Goal: Book appointment/travel/reservation

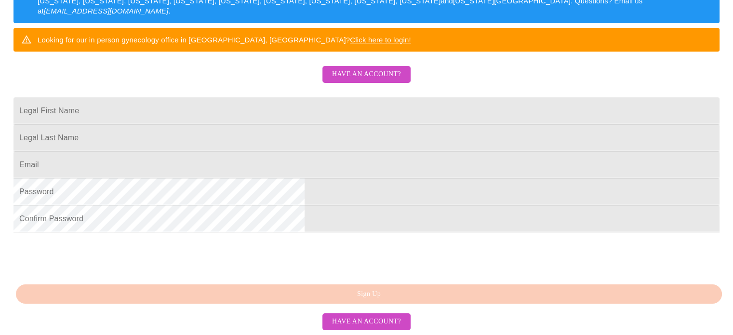
scroll to position [260, 0]
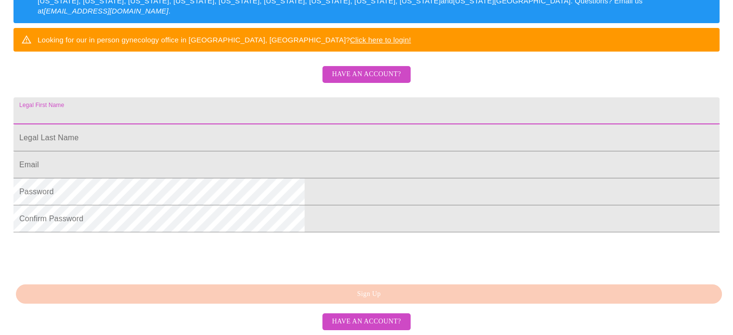
click at [324, 97] on input "Legal First Name" at bounding box center [366, 110] width 706 height 27
type input "Saydie"
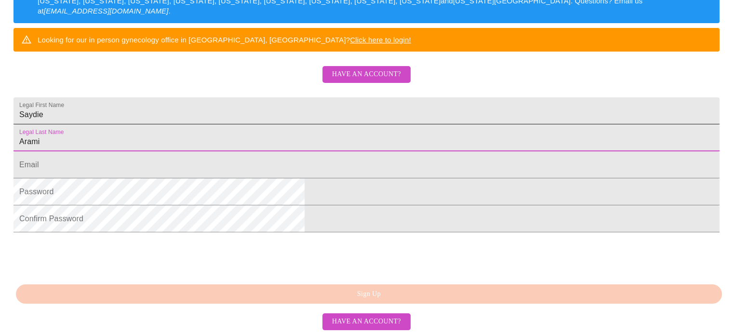
type input "Arami"
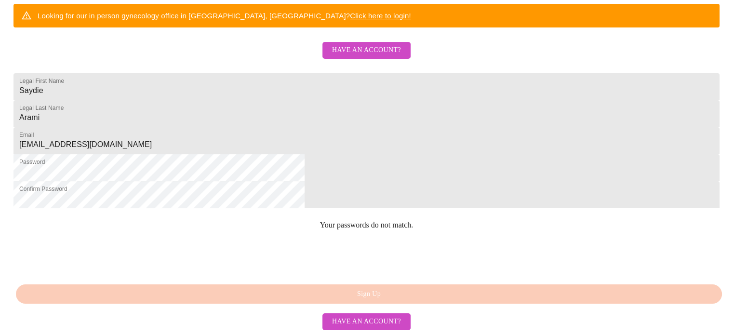
click at [344, 193] on div "MyMenopauseRx Sign Up Welcome! We are currently accepting virtual patients from…" at bounding box center [366, 25] width 725 height 335
click at [381, 193] on div "MyMenopauseRx Sign Up Welcome! We are currently accepting virtual patients from…" at bounding box center [366, 25] width 725 height 335
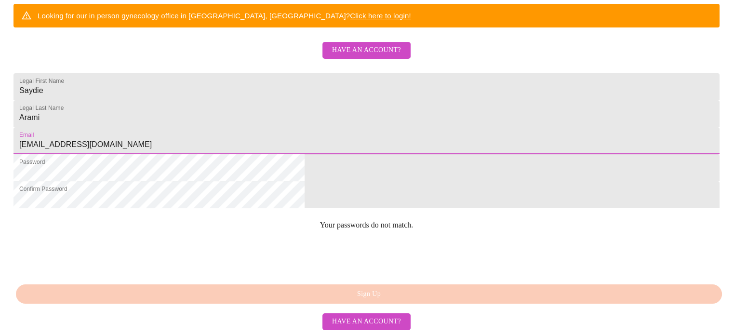
click at [300, 127] on input "[EMAIL_ADDRESS][DOMAIN_NAME]" at bounding box center [366, 140] width 706 height 27
click at [331, 127] on input "[EMAIL_ADDRESS][DOMAIN_NAME]" at bounding box center [366, 140] width 706 height 27
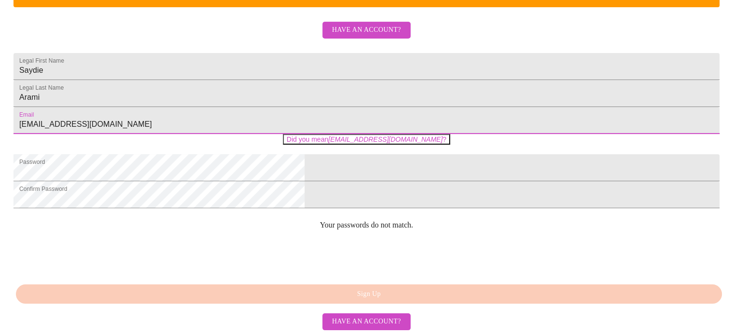
type input "[EMAIL_ADDRESS][DOMAIN_NAME]"
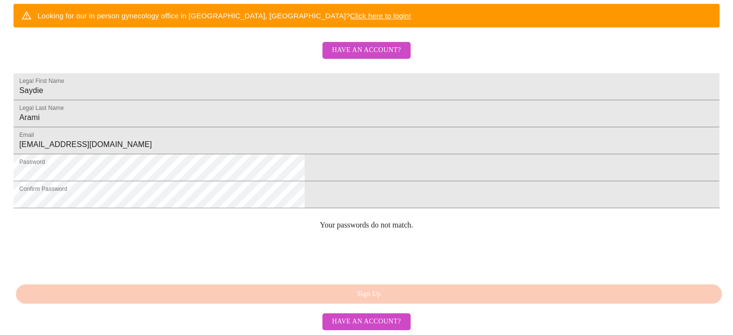
click at [364, 73] on input "Saydie" at bounding box center [366, 86] width 706 height 27
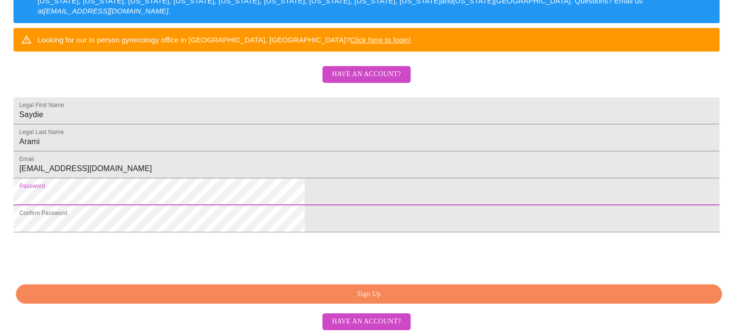
scroll to position [262, 0]
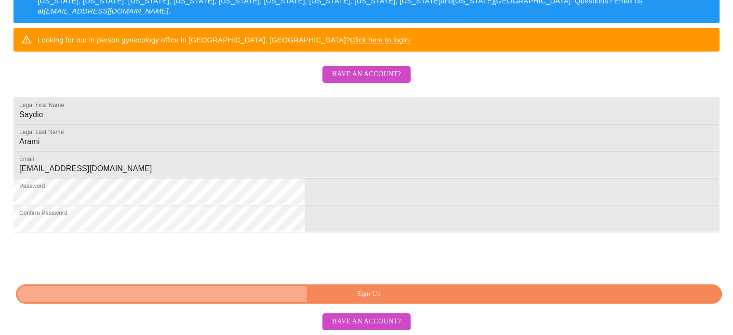
click at [292, 289] on span "Sign Up" at bounding box center [369, 294] width 684 height 12
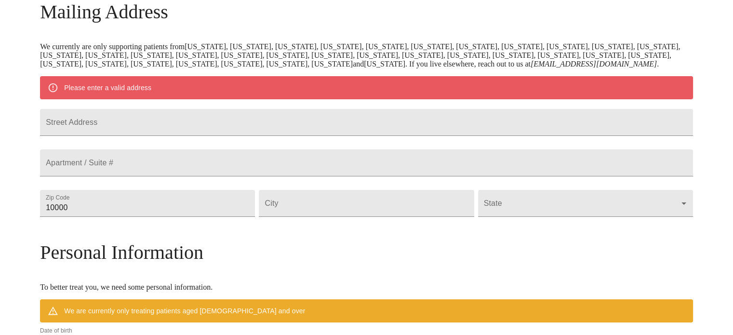
scroll to position [195, 0]
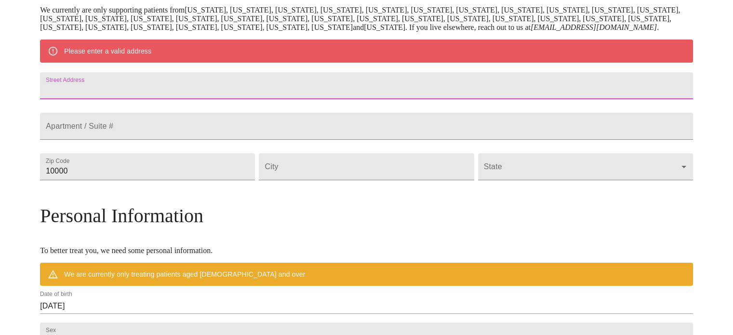
click at [358, 99] on input "Street Address" at bounding box center [366, 85] width 653 height 27
type input "[STREET_ADDRESS]"
type input "60134"
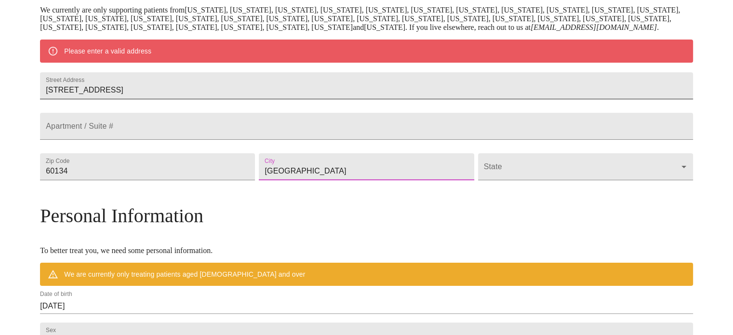
type input "[GEOGRAPHIC_DATA]"
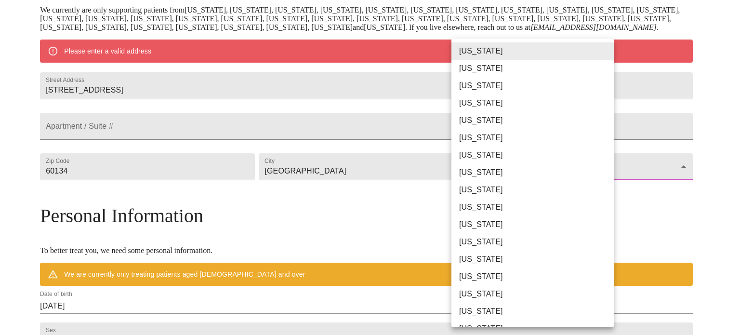
click at [583, 207] on body "MyMenopauseRx Welcome to MyMenopauseRx Since it's your first time here, you'll …" at bounding box center [370, 184] width 732 height 751
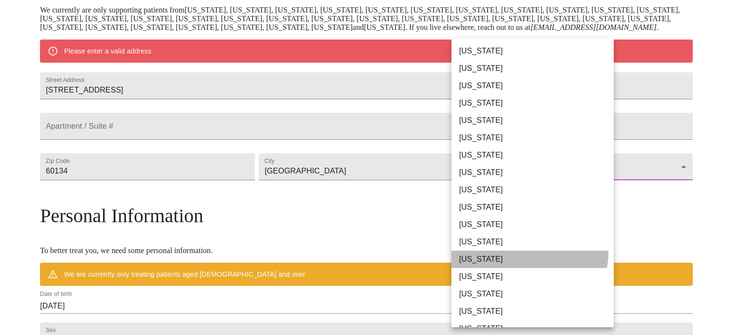
click at [529, 252] on li "[US_STATE]" at bounding box center [536, 259] width 170 height 17
type input "[US_STATE]"
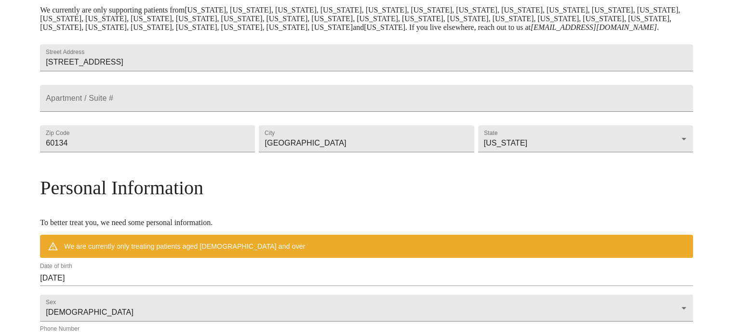
click at [663, 225] on div "MyMenopauseRx Welcome to MyMenopauseRx Since it's your first time here, you'll …" at bounding box center [366, 170] width 653 height 723
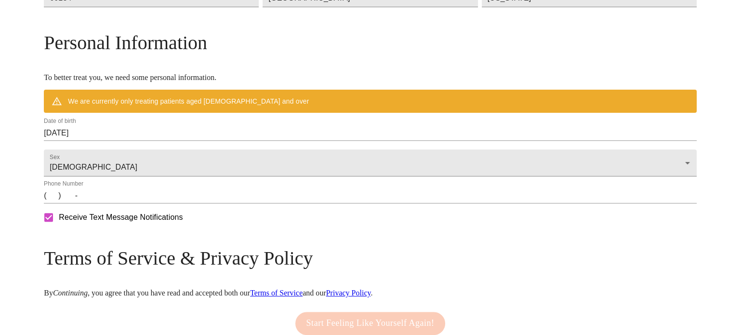
scroll to position [358, 0]
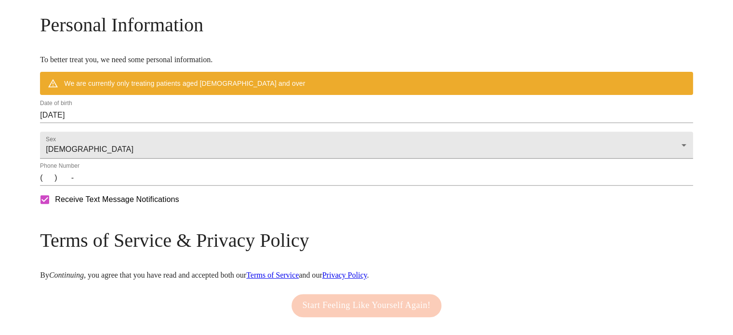
click at [536, 157] on div "Sex [DEMOGRAPHIC_DATA] [DEMOGRAPHIC_DATA]" at bounding box center [366, 143] width 657 height 36
click at [515, 123] on div "Date of birth [DEMOGRAPHIC_DATA]" at bounding box center [366, 111] width 653 height 23
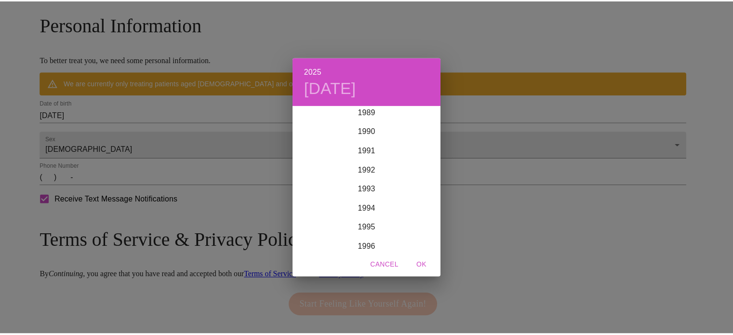
scroll to position [1612, 0]
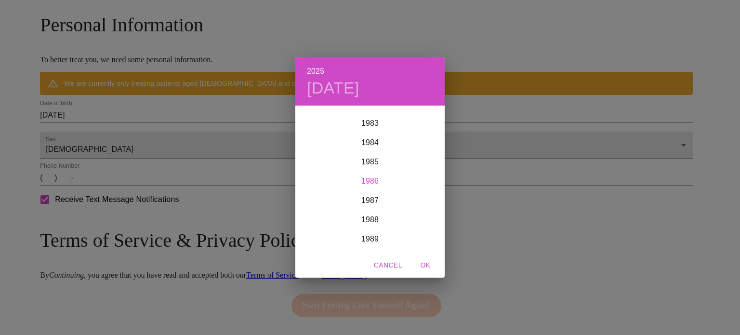
click at [372, 181] on div "1986" at bounding box center [369, 181] width 149 height 19
click at [313, 228] on div "Oct" at bounding box center [320, 233] width 50 height 36
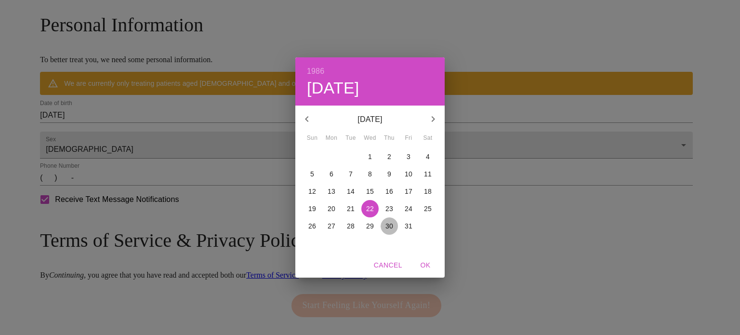
click at [392, 227] on p "30" at bounding box center [389, 226] width 8 height 10
click at [422, 262] on span "OK" at bounding box center [425, 265] width 23 height 12
type input "[DATE]"
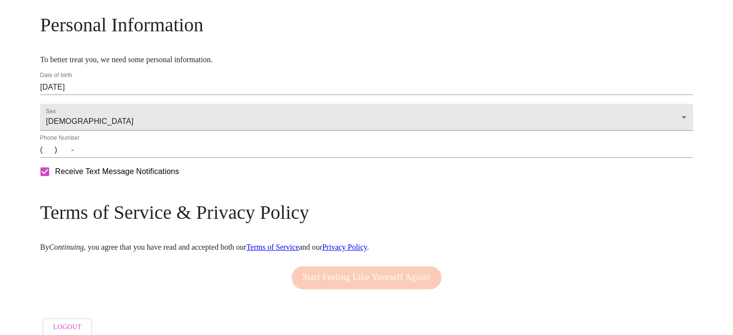
click at [131, 158] on input "(   )    -" at bounding box center [366, 149] width 653 height 15
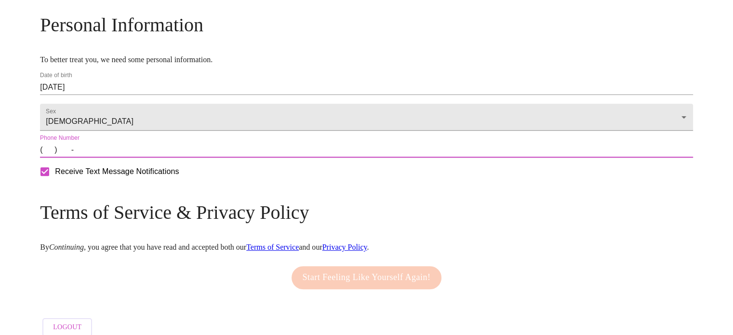
type input "[PHONE_NUMBER]"
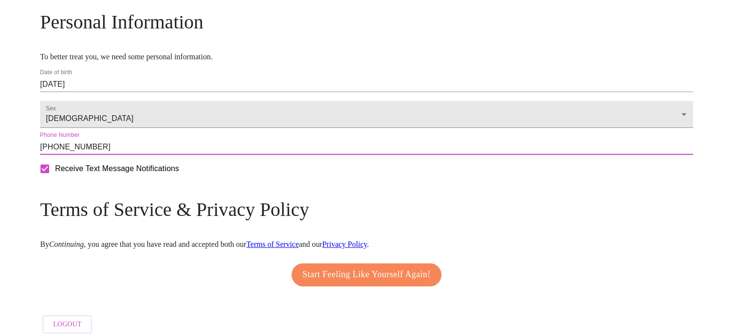
scroll to position [406, 0]
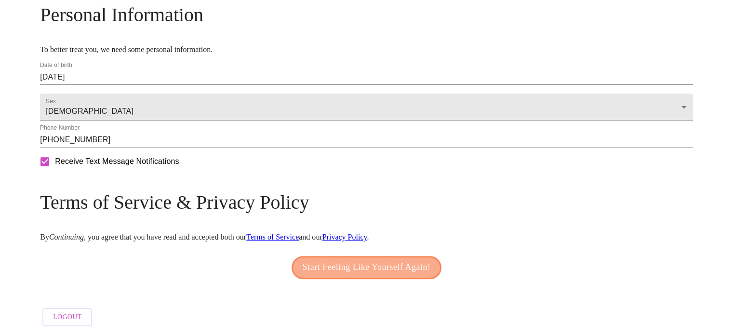
click at [385, 256] on button "Start Feeling Like Yourself Again!" at bounding box center [366, 267] width 150 height 23
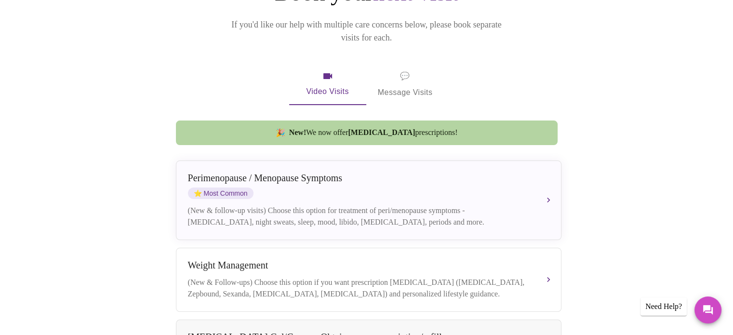
scroll to position [131, 0]
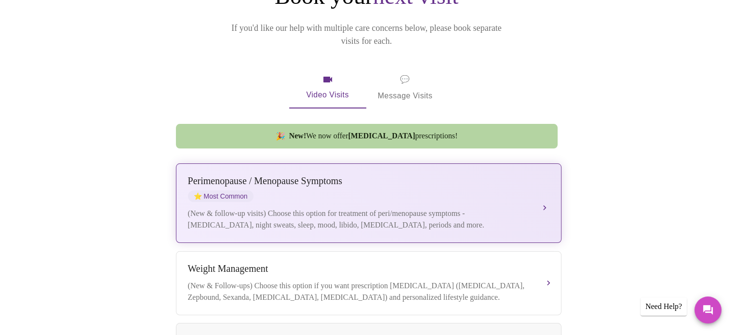
click at [423, 185] on div "[MEDICAL_DATA] / Menopause Symptoms ⭐ Most Common" at bounding box center [359, 188] width 342 height 26
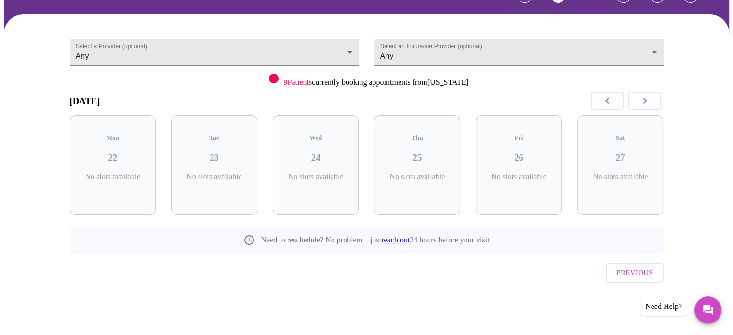
scroll to position [43, 0]
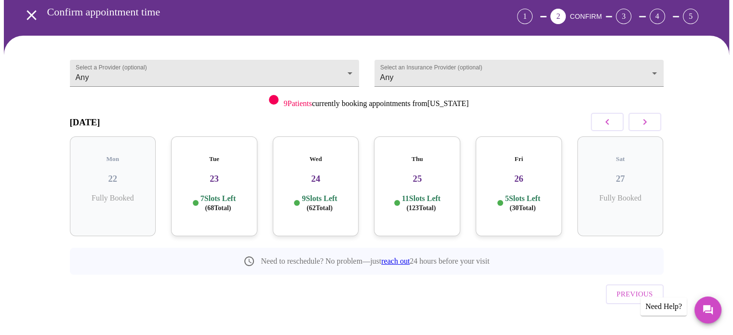
click at [196, 194] on div "7 Slots Left ( 68 Total)" at bounding box center [214, 203] width 71 height 19
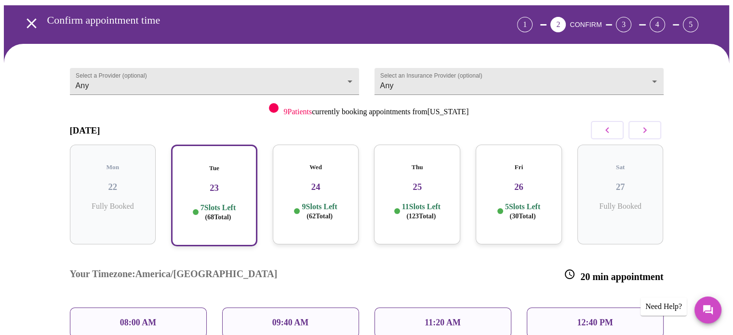
scroll to position [32, 0]
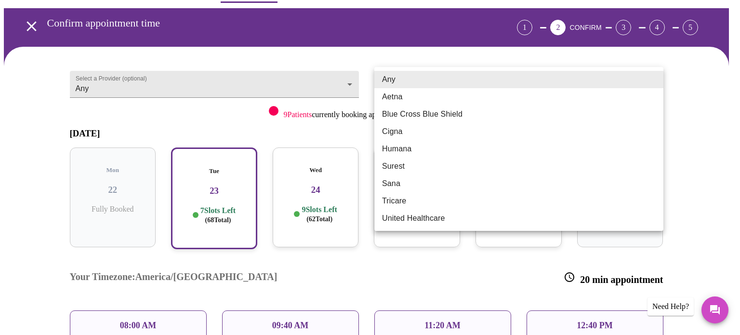
click at [594, 77] on body "MyMenopauseRx Appointments Messaging Labs Uploads Medications Community Refer a…" at bounding box center [370, 237] width 732 height 530
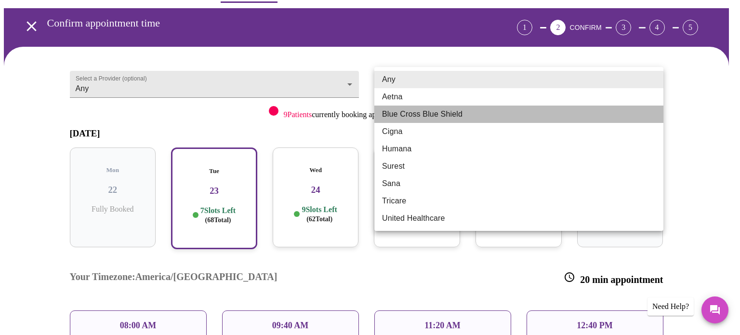
click at [479, 111] on li "Blue Cross Blue Shield" at bounding box center [518, 114] width 289 height 17
type input "Blue Cross Blue Shield"
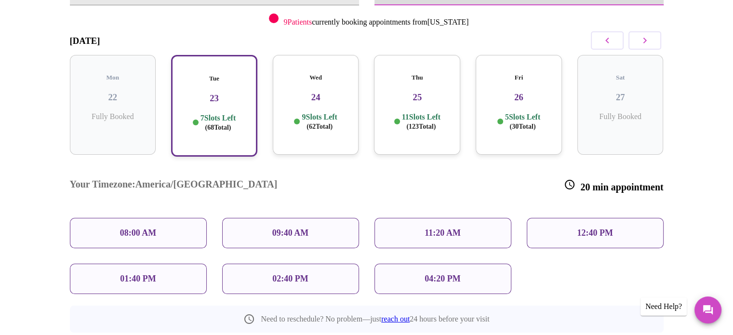
scroll to position [136, 0]
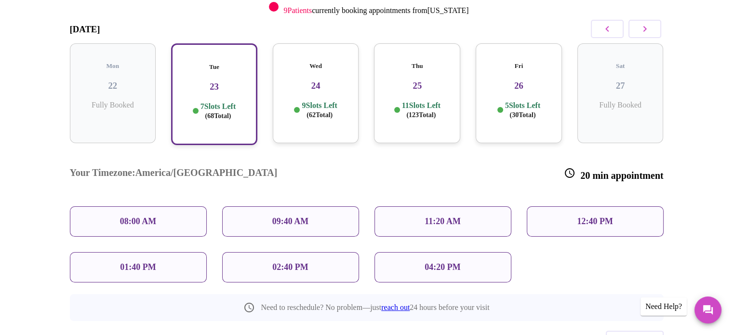
click at [292, 262] on p "02:40 PM" at bounding box center [290, 267] width 36 height 10
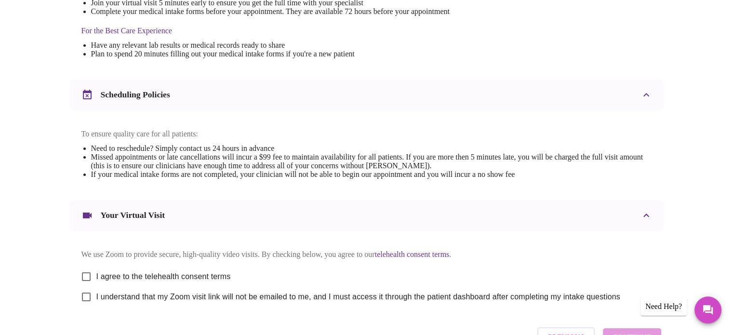
scroll to position [363, 0]
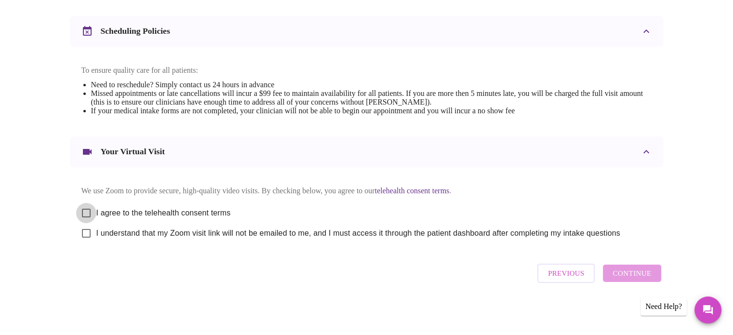
click at [83, 212] on input "I agree to the telehealth consent terms" at bounding box center [86, 213] width 20 height 20
checkbox input "true"
click at [81, 235] on input "I understand that my Zoom visit link will not be emailed to me, and I must acce…" at bounding box center [86, 233] width 20 height 20
checkbox input "true"
click at [645, 277] on span "Continue" at bounding box center [631, 273] width 39 height 13
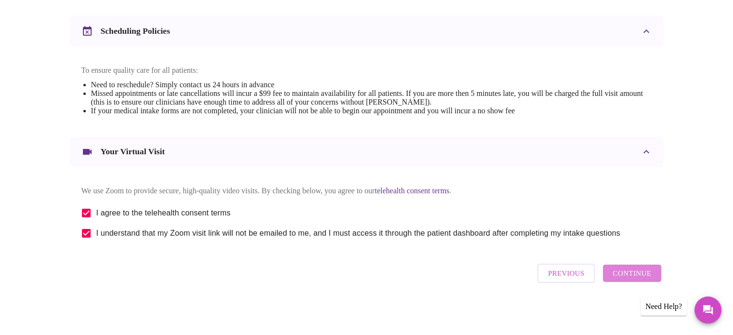
scroll to position [75, 0]
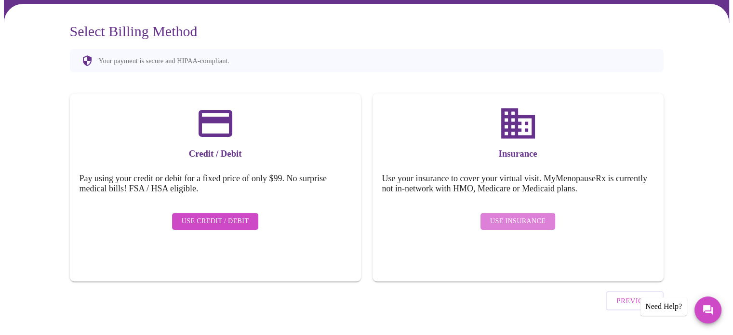
click at [503, 221] on button "Use Insurance" at bounding box center [517, 221] width 75 height 17
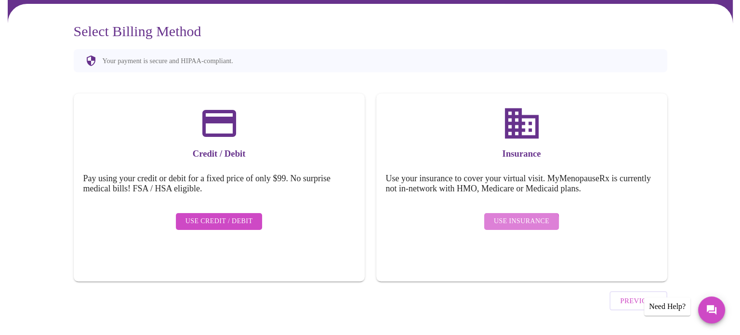
scroll to position [0, 0]
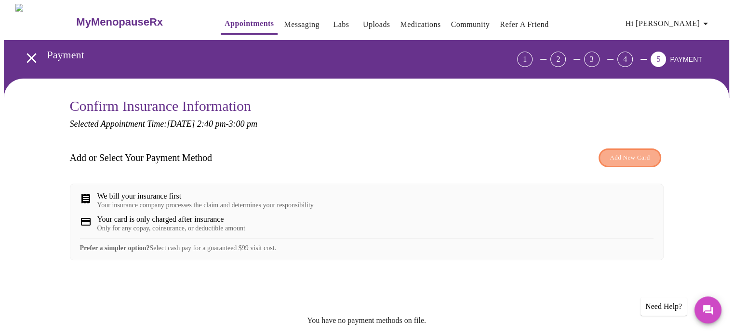
click at [619, 152] on span "Add New Card" at bounding box center [629, 157] width 40 height 11
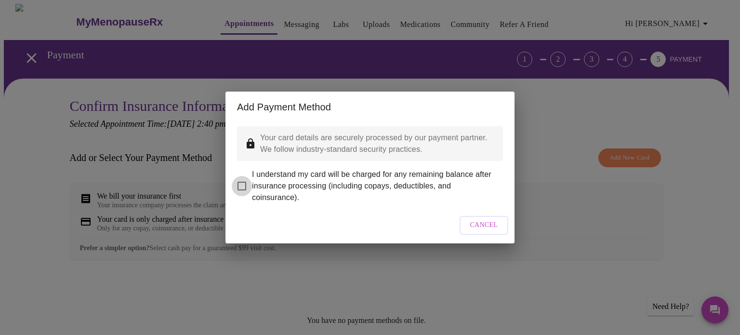
click at [243, 177] on input "I understand my card will be charged for any remaining balance after insurance …" at bounding box center [242, 186] width 20 height 20
checkbox input "true"
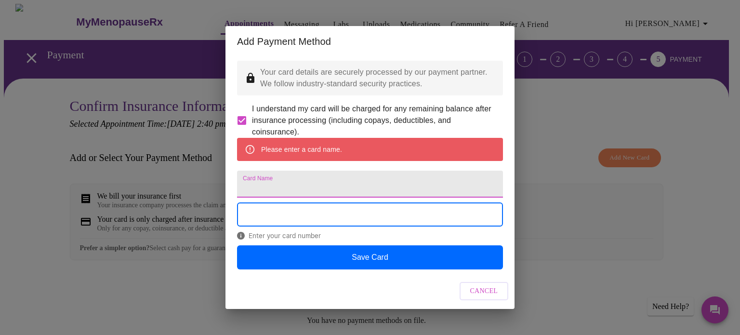
click at [302, 186] on input "Card Name" at bounding box center [370, 184] width 266 height 27
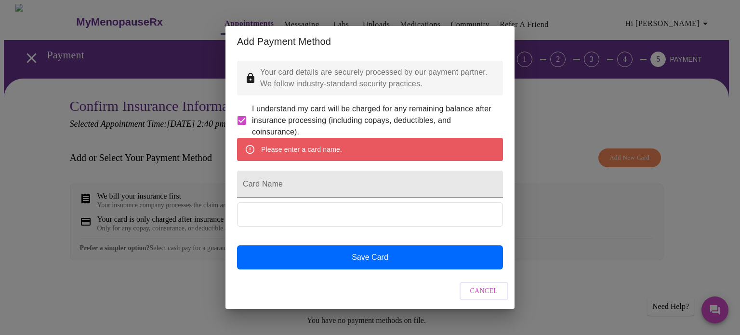
scroll to position [3, 0]
click at [488, 301] on button "Cancel" at bounding box center [484, 291] width 49 height 19
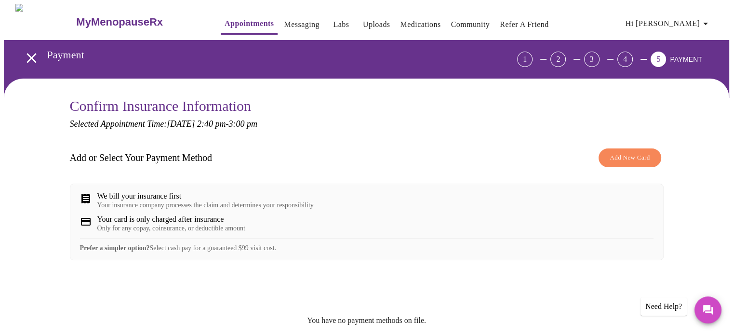
click at [235, 194] on div "We bill your insurance first" at bounding box center [205, 196] width 216 height 9
click at [656, 159] on button "Add New Card" at bounding box center [629, 157] width 62 height 19
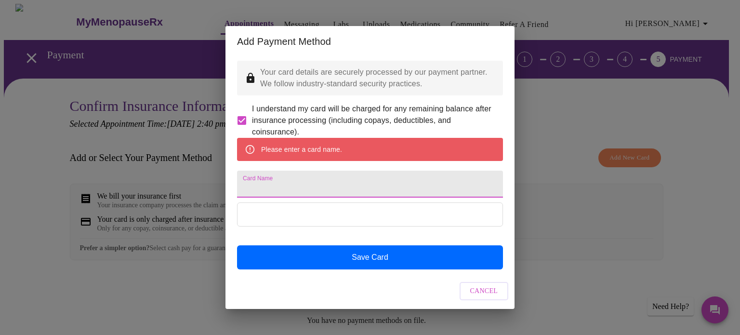
click at [278, 173] on input "Card Name" at bounding box center [370, 184] width 266 height 27
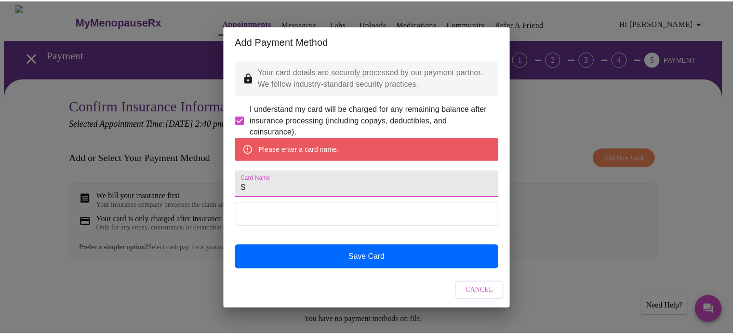
scroll to position [0, 0]
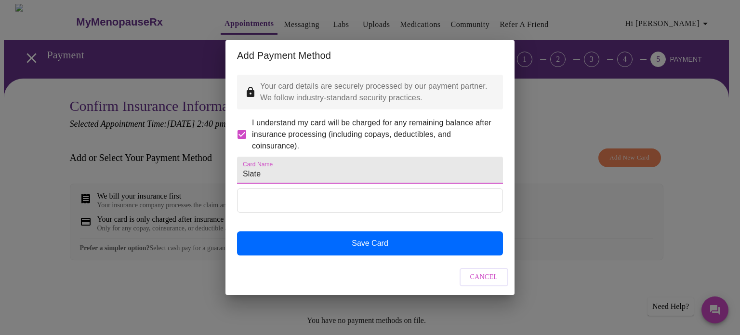
type input "Slate"
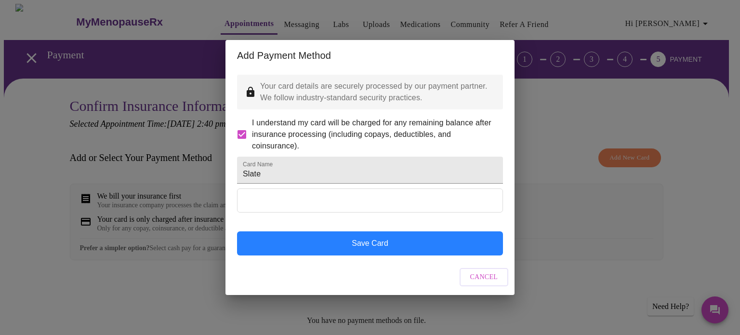
click at [310, 249] on button "Save Card" at bounding box center [370, 243] width 266 height 24
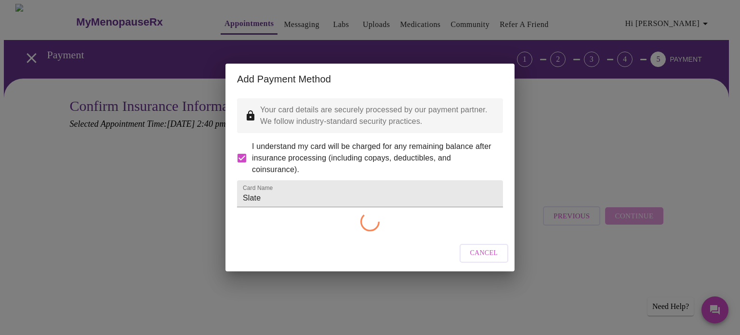
checkbox input "false"
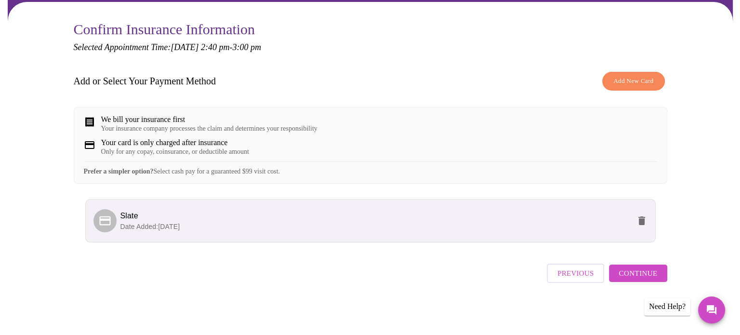
scroll to position [83, 0]
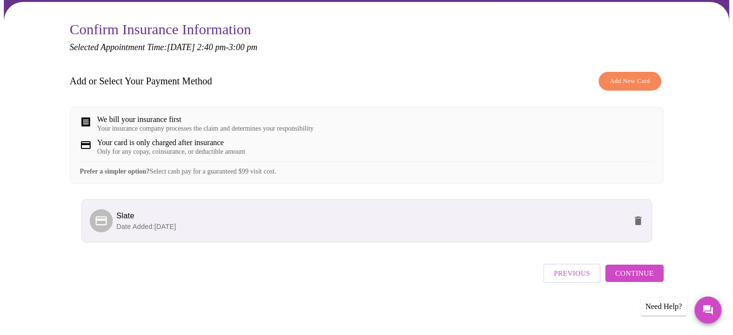
click at [621, 279] on span "Continue" at bounding box center [634, 273] width 39 height 13
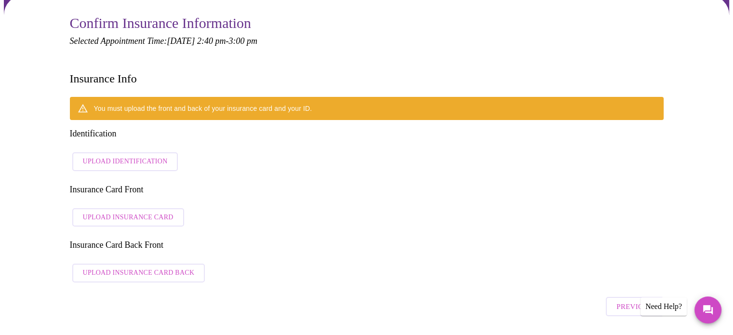
click at [225, 287] on div "Previous" at bounding box center [367, 304] width 594 height 34
click at [145, 156] on span "Upload Identification" at bounding box center [125, 162] width 85 height 12
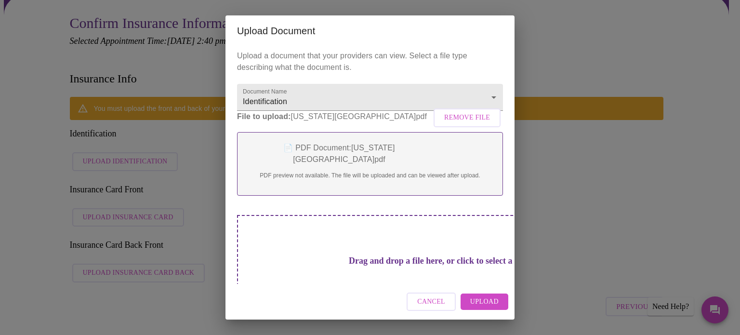
scroll to position [29, 0]
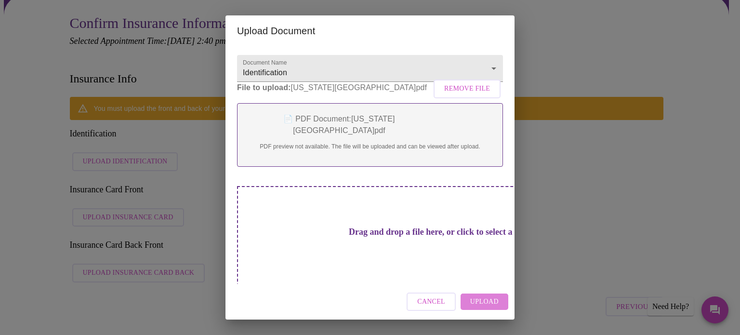
click at [489, 308] on button "Upload" at bounding box center [485, 301] width 48 height 17
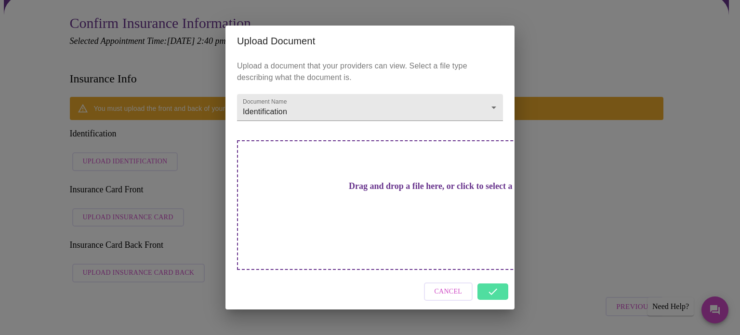
scroll to position [0, 0]
click at [501, 274] on div "Cancel" at bounding box center [369, 292] width 289 height 36
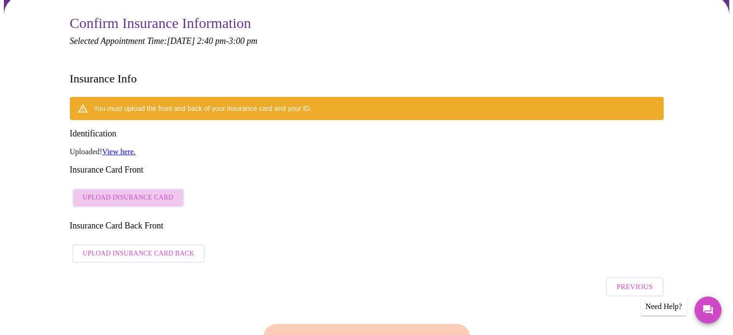
click at [131, 188] on button "Upload Insurance Card" at bounding box center [128, 197] width 112 height 19
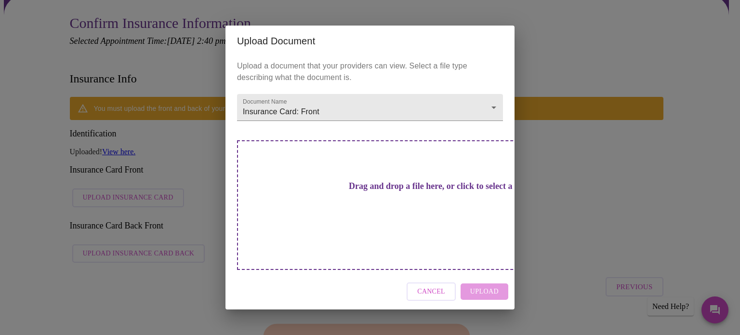
click at [269, 202] on div "Drag and drop a file here, or click to select a file" at bounding box center [437, 205] width 401 height 130
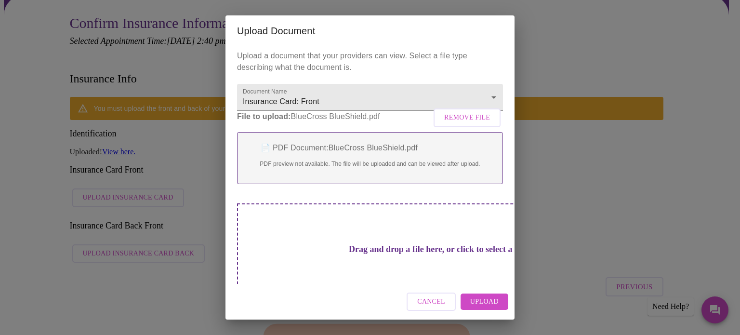
scroll to position [29, 0]
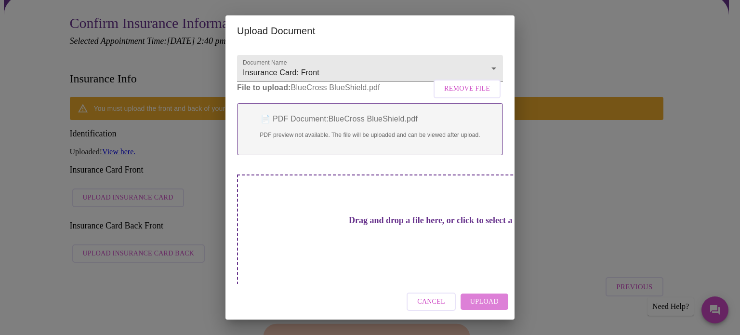
click at [489, 299] on span "Upload" at bounding box center [484, 302] width 28 height 12
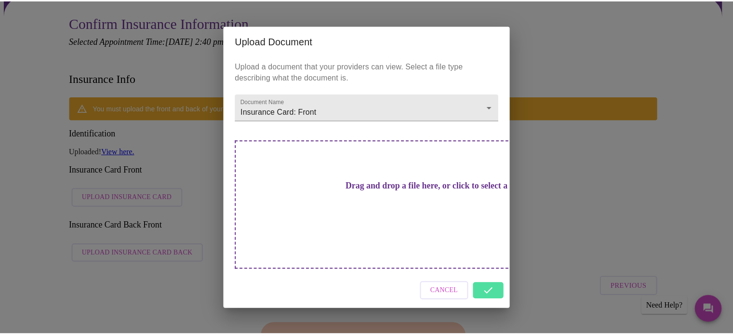
scroll to position [0, 0]
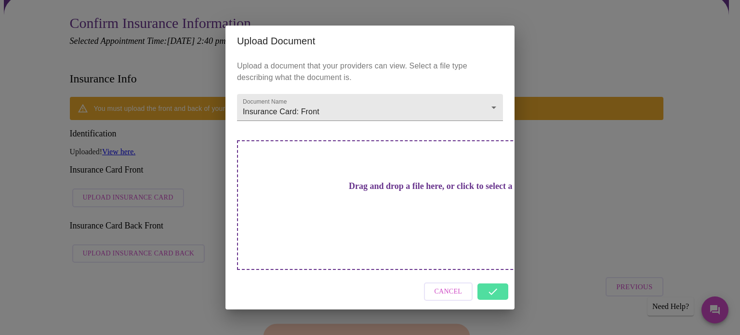
click at [484, 274] on div "Cancel" at bounding box center [369, 292] width 289 height 36
click at [493, 276] on div "Cancel" at bounding box center [369, 292] width 289 height 36
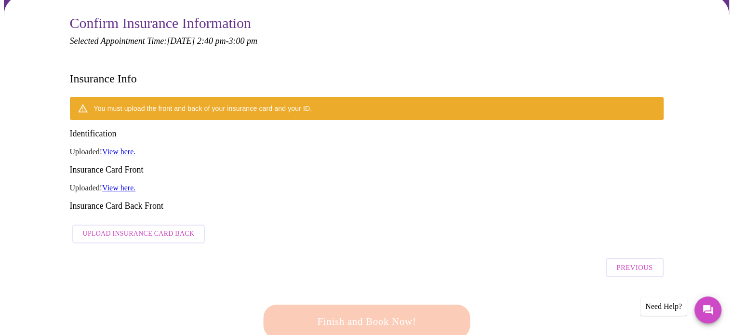
click at [138, 228] on span "Upload Insurance Card Back" at bounding box center [139, 234] width 112 height 12
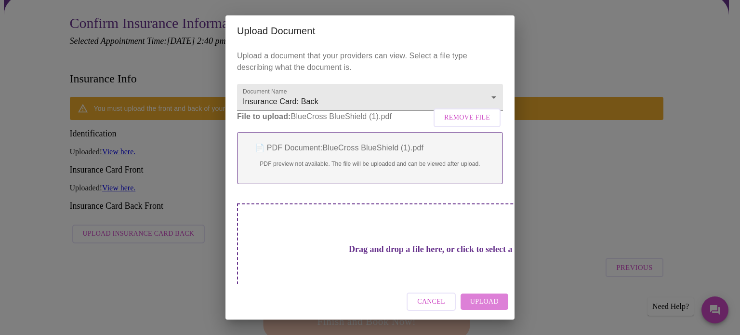
click at [479, 308] on button "Upload" at bounding box center [485, 301] width 48 height 17
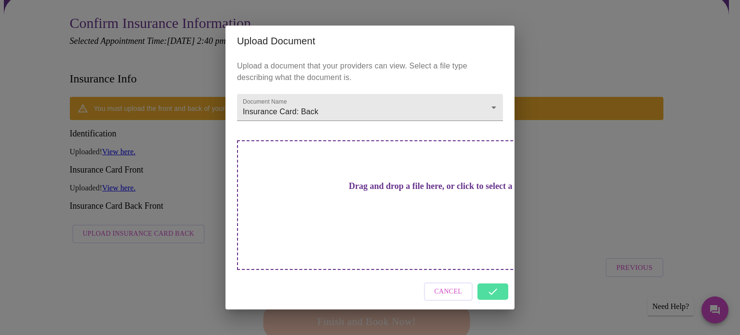
click at [490, 276] on div "Cancel" at bounding box center [369, 292] width 289 height 36
click at [502, 275] on div "Cancel" at bounding box center [369, 292] width 289 height 36
click at [493, 275] on div "Cancel" at bounding box center [369, 292] width 289 height 36
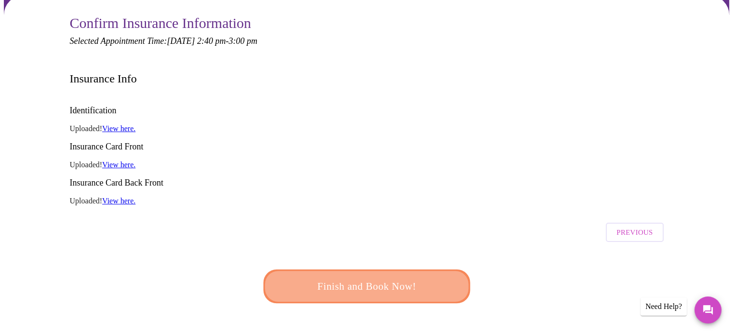
click at [417, 278] on span "Finish and Book Now!" at bounding box center [367, 287] width 178 height 18
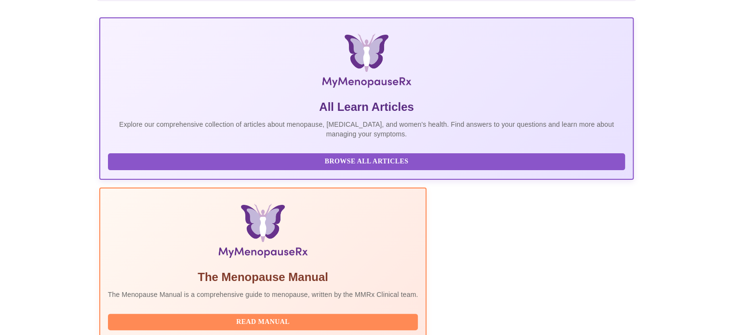
scroll to position [240, 0]
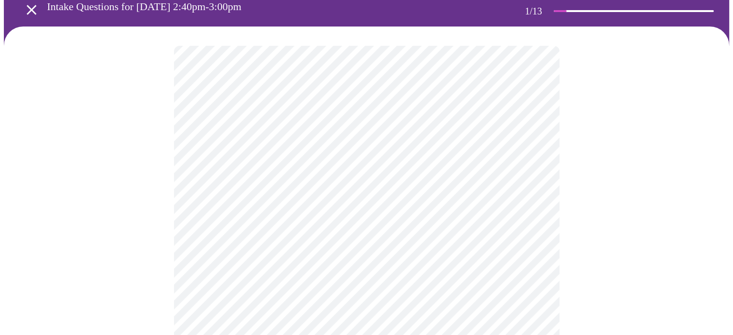
scroll to position [60, 0]
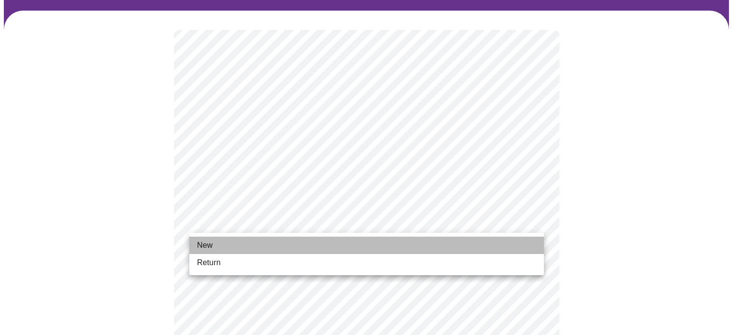
click at [237, 240] on li "New" at bounding box center [366, 245] width 355 height 17
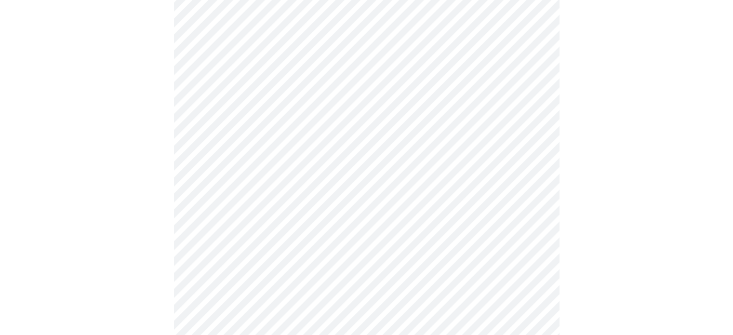
scroll to position [514, 0]
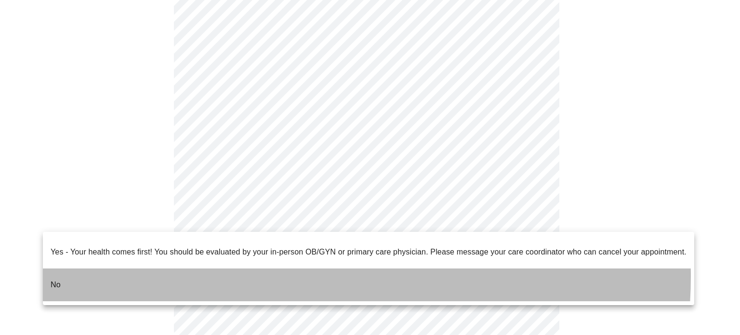
click at [275, 268] on li "No" at bounding box center [368, 284] width 651 height 33
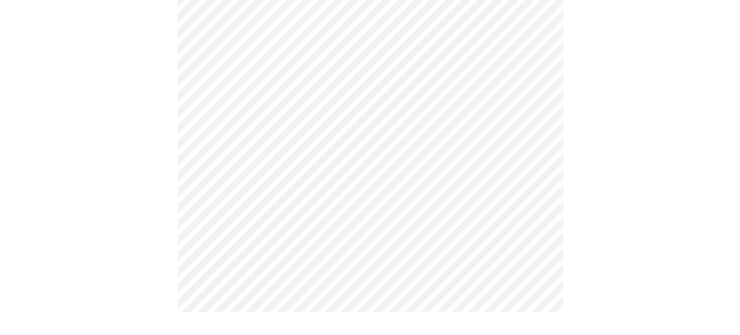
scroll to position [0, 0]
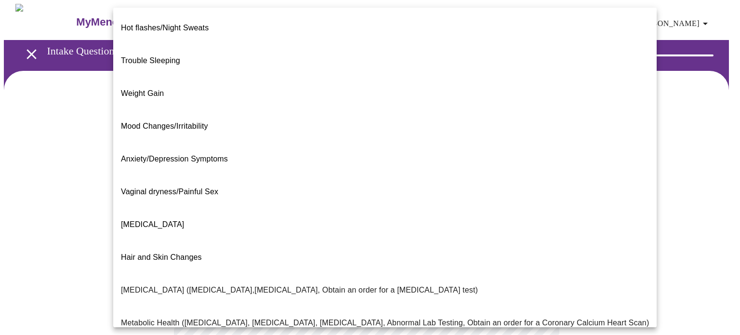
click at [446, 205] on body "MyMenopauseRx Appointments Messaging Labs Uploads Medications Community Refer a…" at bounding box center [370, 293] width 732 height 579
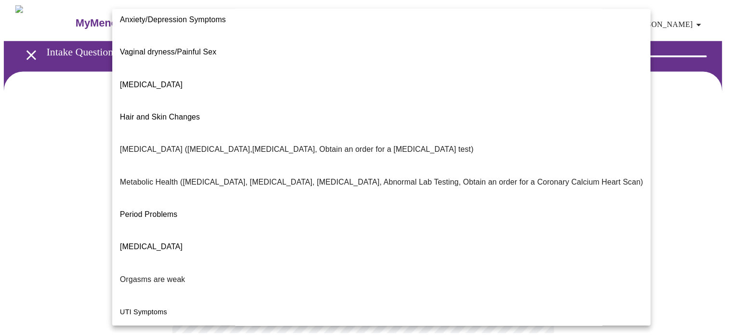
scroll to position [164, 0]
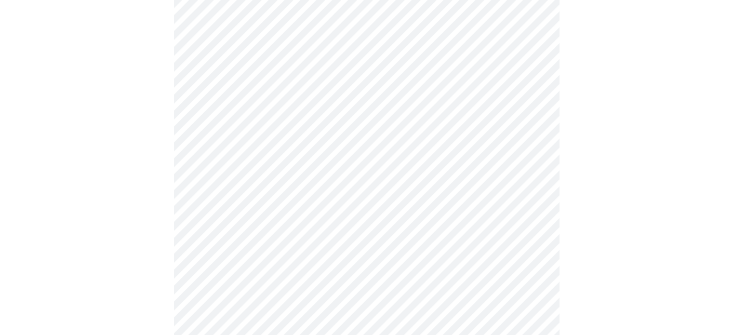
scroll to position [189, 0]
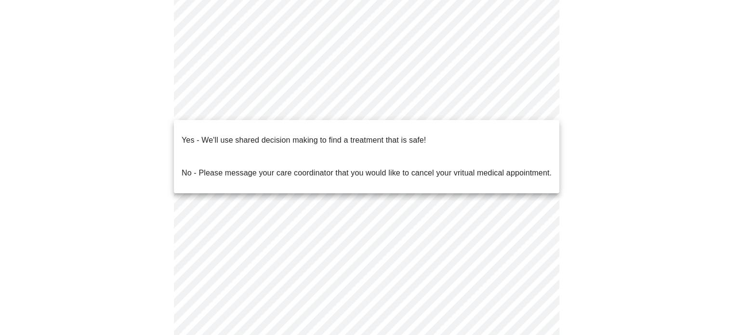
click at [478, 112] on body "MyMenopauseRx Appointments Messaging Labs Uploads Medications Community Refer a…" at bounding box center [370, 101] width 732 height 573
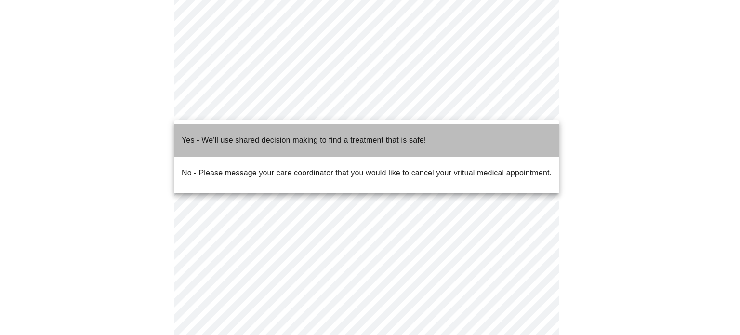
click at [462, 132] on li "Yes - We'll use shared decision making to find a treatment that is safe!" at bounding box center [366, 140] width 385 height 33
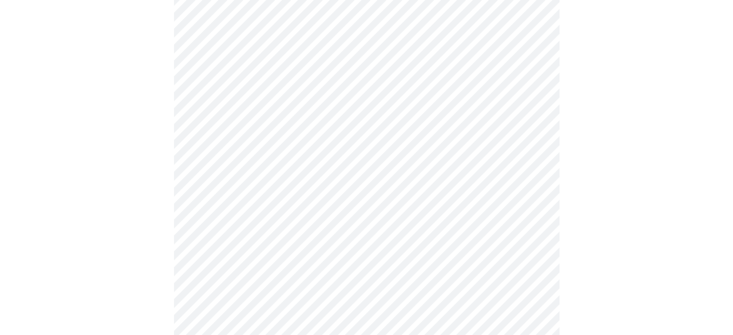
click at [596, 267] on div at bounding box center [366, 121] width 725 height 479
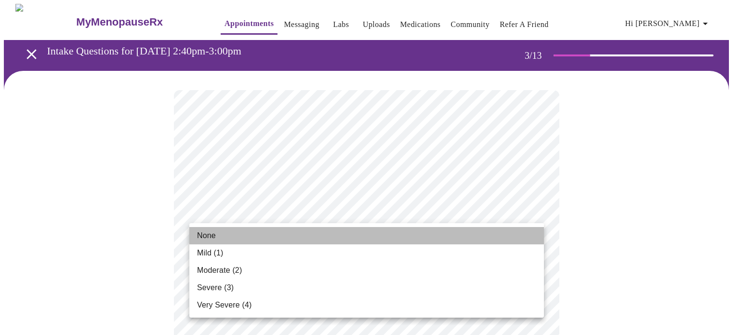
click at [377, 240] on li "None" at bounding box center [366, 235] width 355 height 17
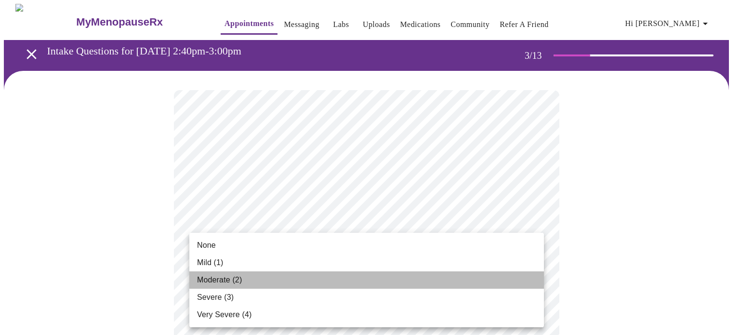
click at [326, 278] on li "Moderate (2)" at bounding box center [366, 279] width 355 height 17
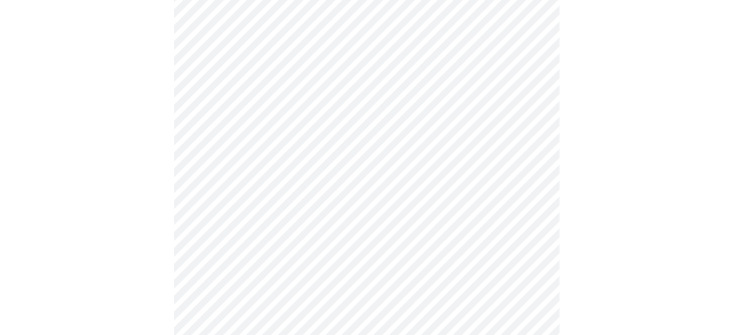
scroll to position [233, 0]
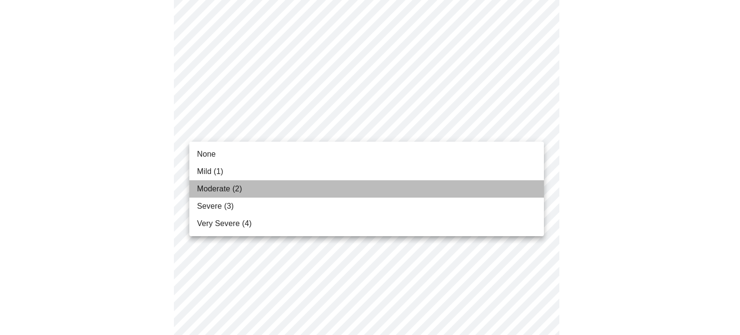
click at [390, 191] on li "Moderate (2)" at bounding box center [366, 188] width 355 height 17
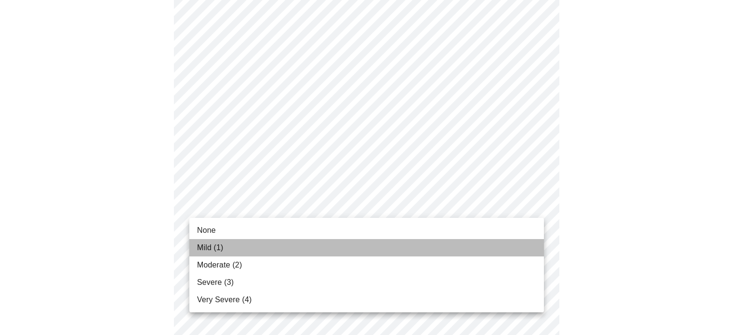
click at [353, 246] on li "Mild (1)" at bounding box center [366, 247] width 355 height 17
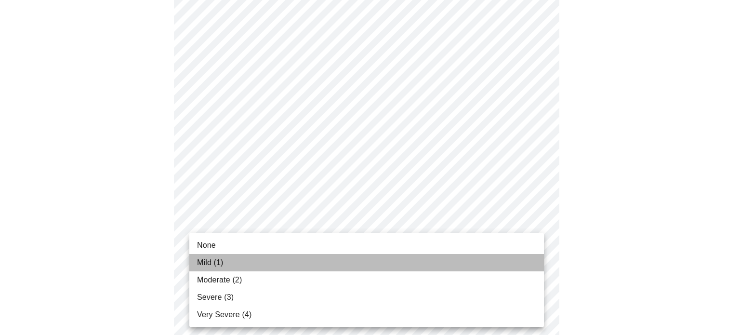
click at [331, 269] on li "Mild (1)" at bounding box center [366, 262] width 355 height 17
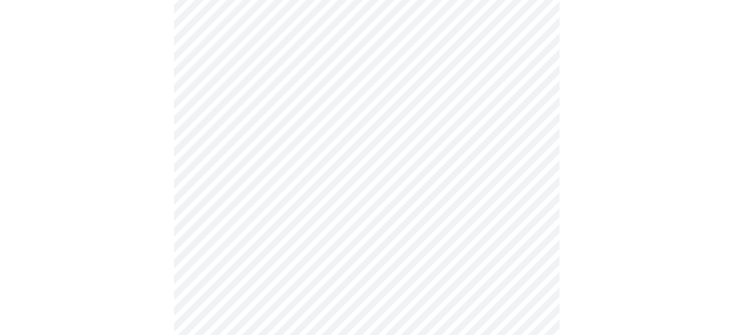
scroll to position [437, 0]
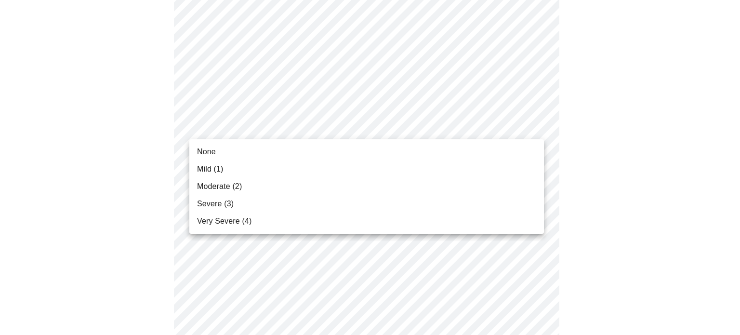
click at [448, 132] on body "MyMenopauseRx Appointments Messaging Labs Uploads Medications Community Refer a…" at bounding box center [370, 173] width 732 height 1214
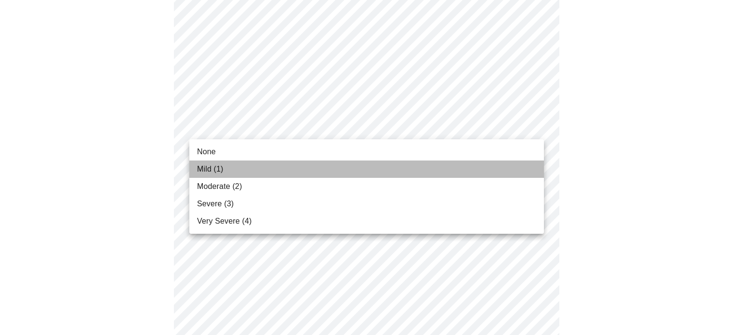
click at [420, 163] on li "Mild (1)" at bounding box center [366, 168] width 355 height 17
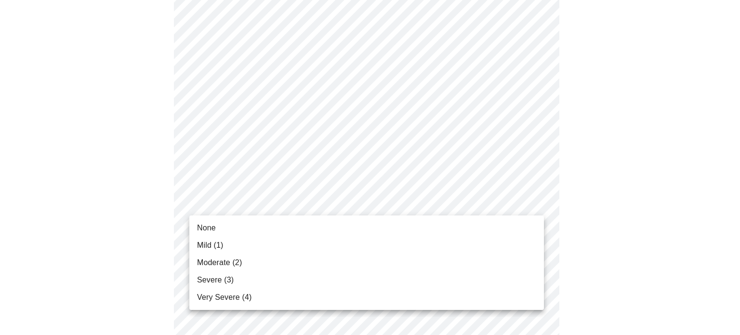
click at [405, 188] on body "MyMenopauseRx Appointments Messaging Labs Uploads Medications Community Refer a…" at bounding box center [370, 166] width 732 height 1200
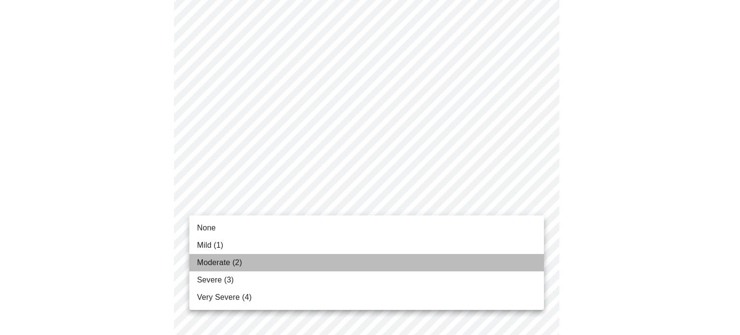
click at [363, 258] on li "Moderate (2)" at bounding box center [366, 262] width 355 height 17
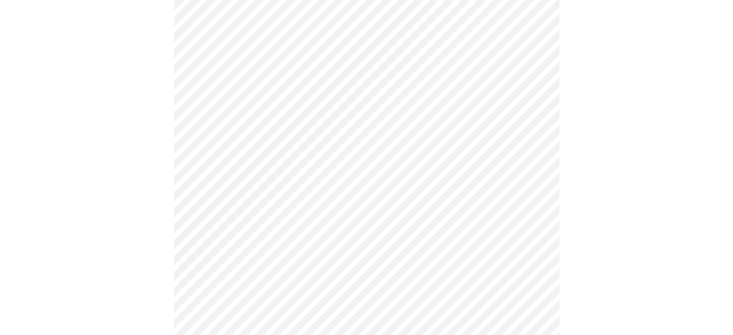
scroll to position [605, 0]
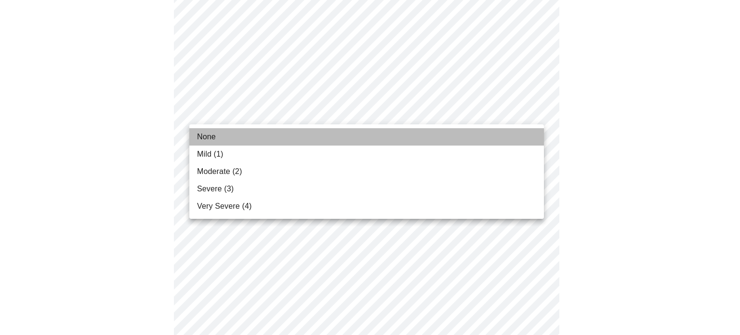
click at [413, 131] on li "None" at bounding box center [366, 136] width 355 height 17
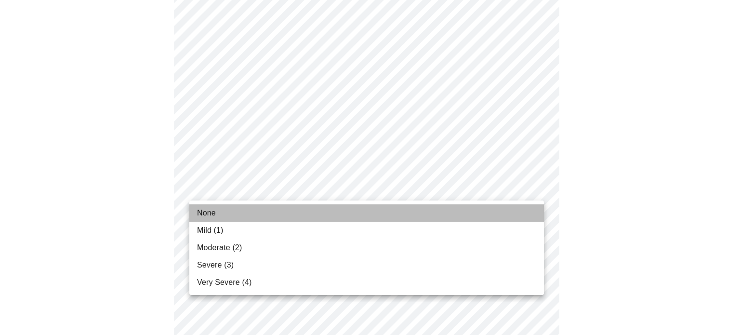
click at [375, 212] on li "None" at bounding box center [366, 212] width 355 height 17
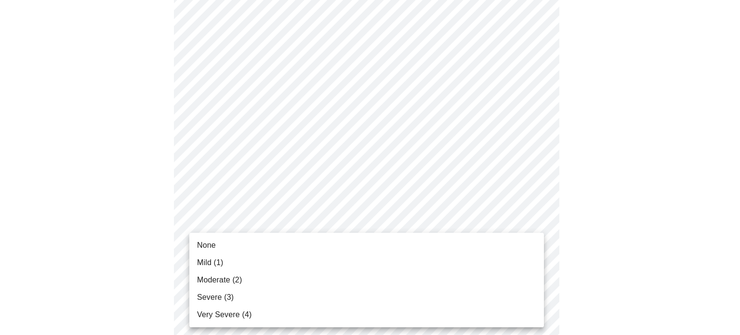
click at [338, 253] on li "None" at bounding box center [366, 245] width 355 height 17
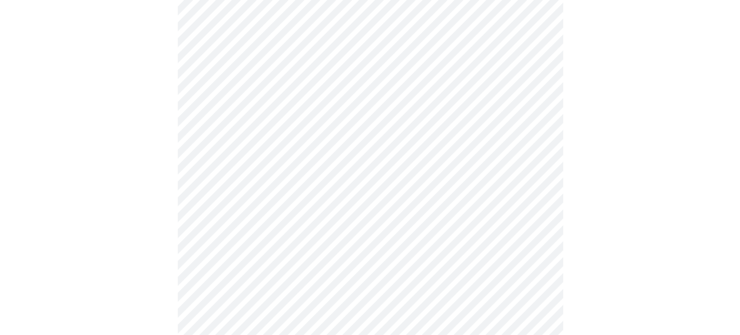
scroll to position [811, 0]
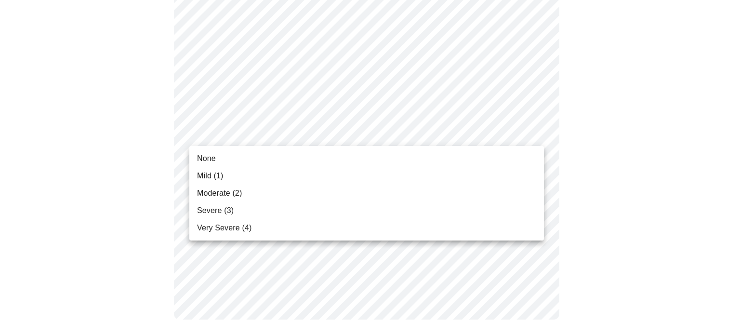
click at [324, 152] on li "None" at bounding box center [366, 158] width 355 height 17
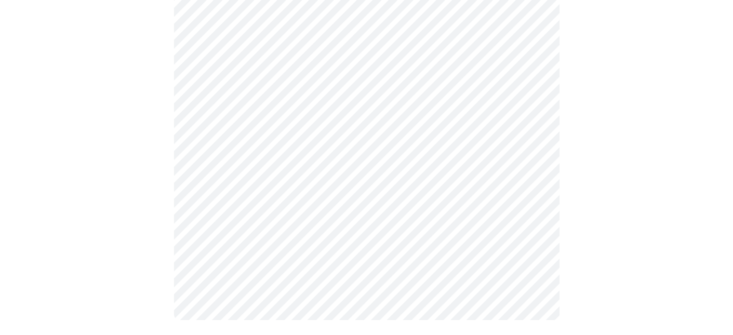
scroll to position [0, 0]
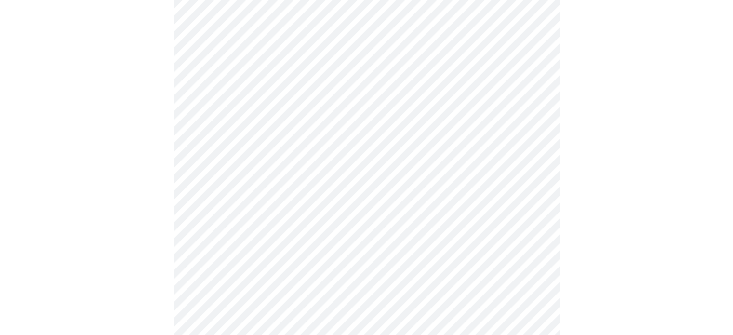
scroll to position [495, 0]
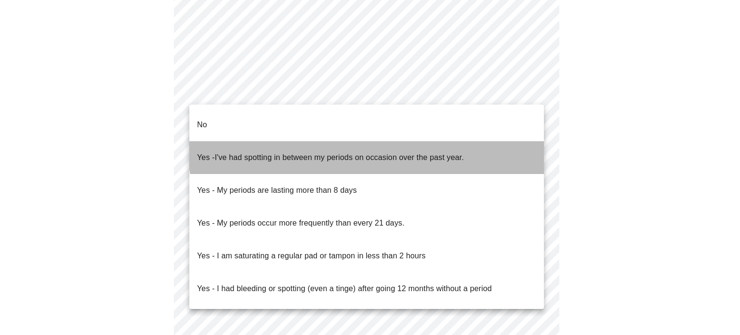
click at [370, 153] on span "I've had spotting in between my periods on occasion over the past year." at bounding box center [339, 157] width 249 height 8
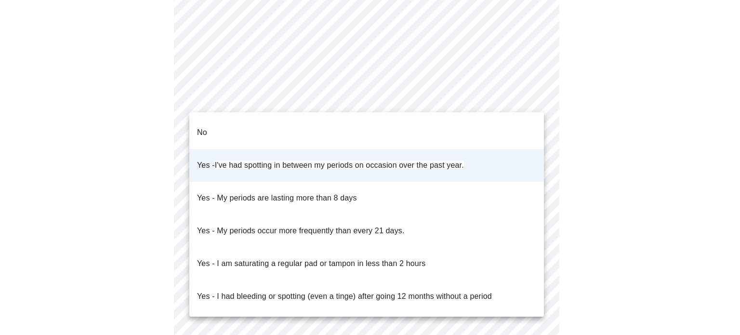
click at [0, 34] on div at bounding box center [370, 167] width 740 height 335
click at [628, 132] on div at bounding box center [370, 167] width 740 height 335
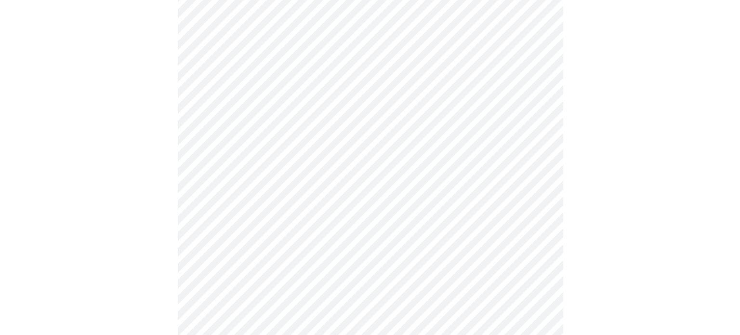
scroll to position [597, 0]
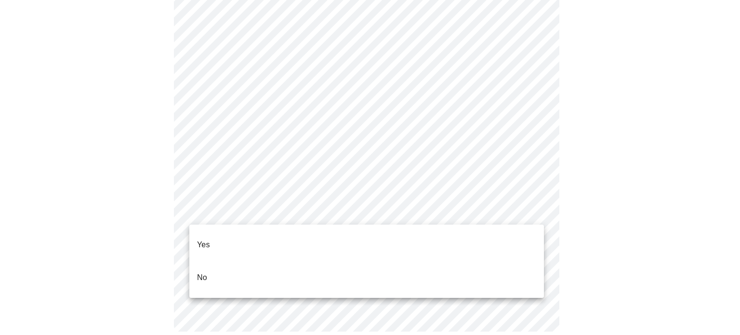
click at [683, 221] on div at bounding box center [370, 167] width 740 height 335
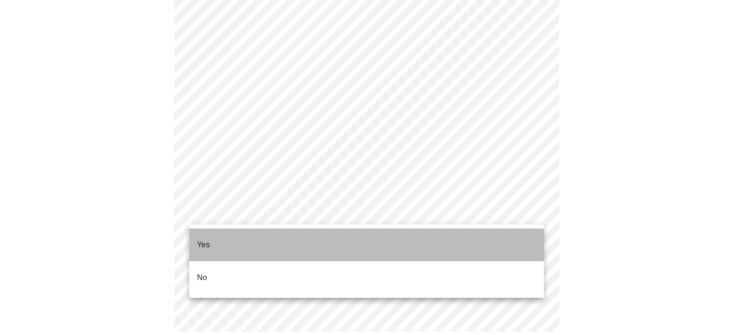
click at [464, 238] on li "Yes" at bounding box center [366, 244] width 355 height 33
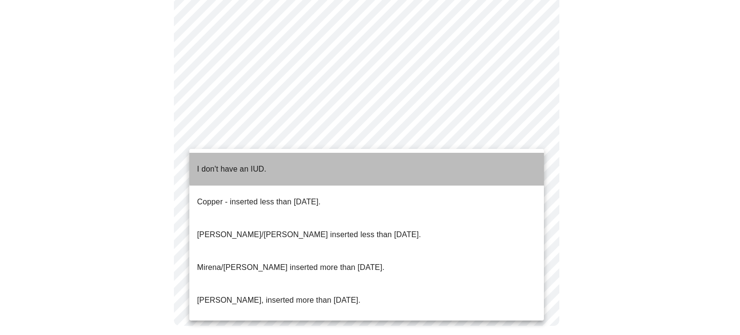
click at [406, 159] on li "I don't have an IUD." at bounding box center [366, 169] width 355 height 33
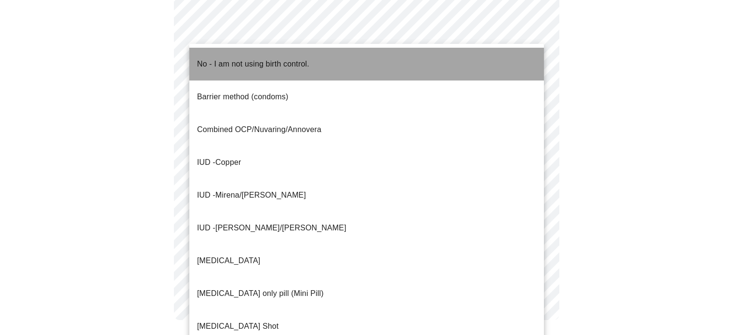
click at [258, 66] on span "No - I am not using birth control." at bounding box center [253, 64] width 112 height 27
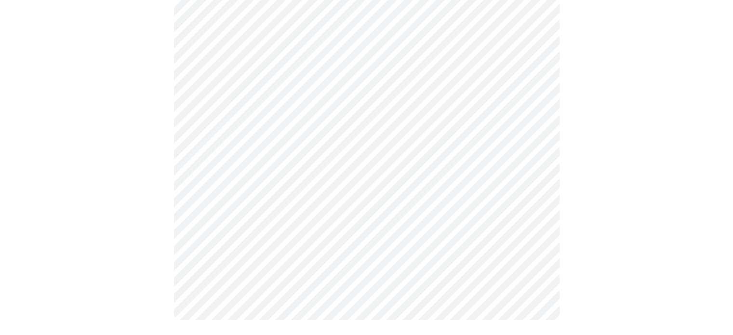
scroll to position [0, 0]
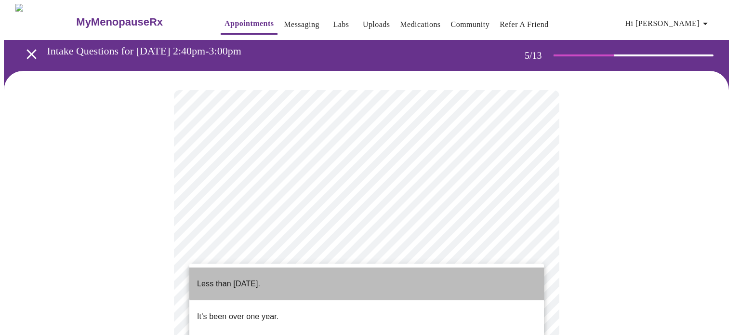
click at [467, 275] on li "Less than [DATE]." at bounding box center [366, 283] width 355 height 33
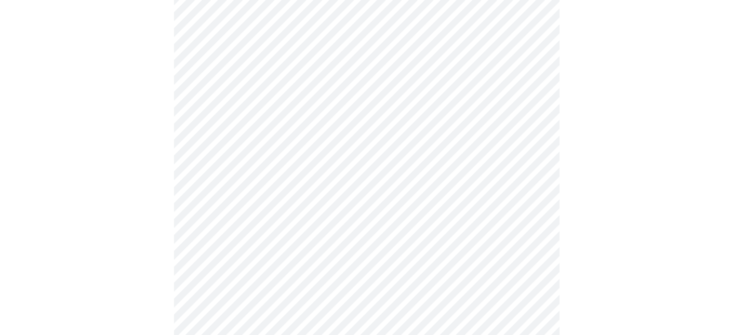
scroll to position [222, 0]
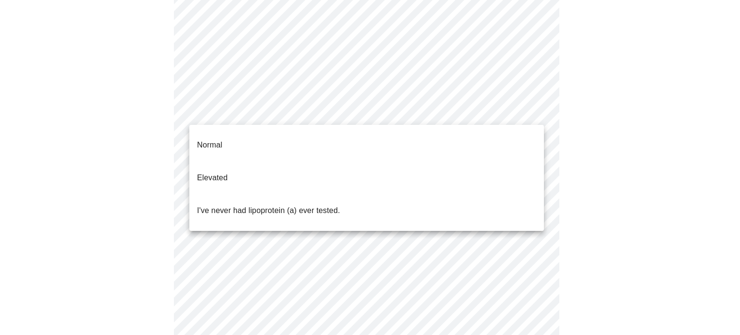
click at [450, 115] on body "MyMenopauseRx Appointments Messaging Labs Uploads Medications Community Refer a…" at bounding box center [370, 169] width 732 height 774
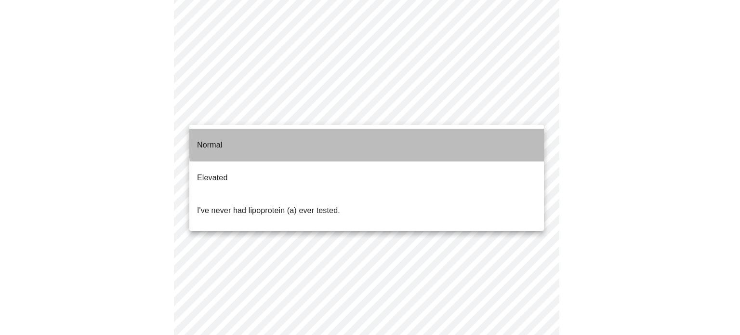
click at [436, 136] on li "Normal" at bounding box center [366, 145] width 355 height 33
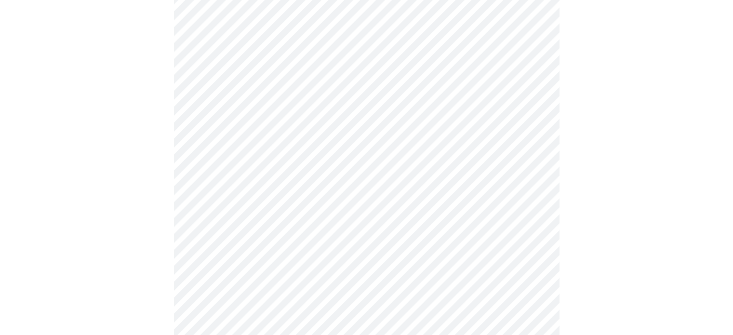
click at [645, 237] on div at bounding box center [366, 189] width 725 height 681
click at [729, 140] on div at bounding box center [366, 19] width 725 height 639
click at [673, 164] on div at bounding box center [366, 115] width 725 height 639
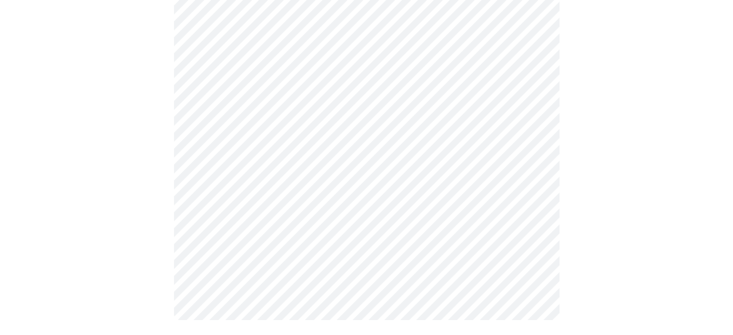
scroll to position [0, 0]
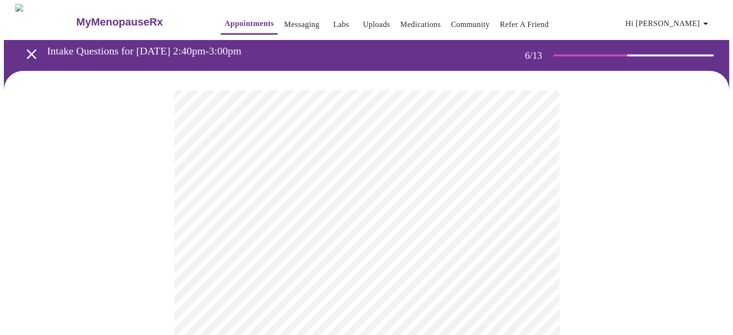
click at [657, 215] on div at bounding box center [366, 294] width 725 height 447
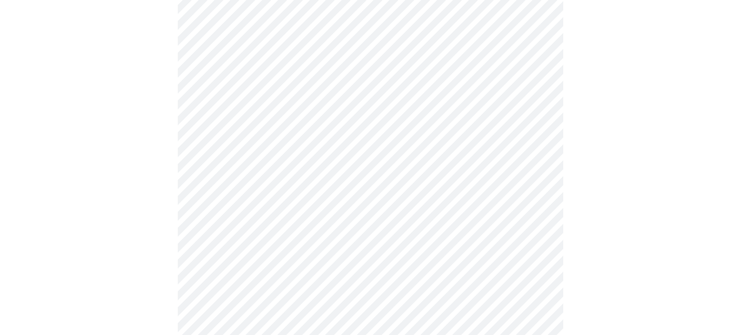
scroll to position [118, 0]
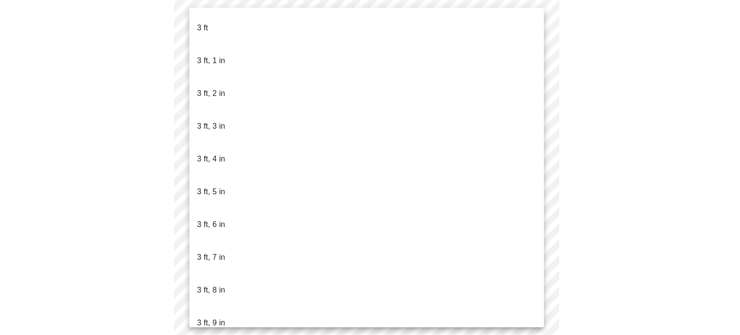
click at [402, 169] on body "MyMenopauseRx Appointments Messaging Labs Uploads Medications Community Refer a…" at bounding box center [370, 143] width 732 height 514
click at [543, 295] on div "3 ft 3 ft, 1 in 3 ft, 2 in 3 ft, 3 in 3 ft, 4 in 3 ft, 5 in 3 ft, 6 in 3 ft, 7 …" at bounding box center [366, 167] width 355 height 319
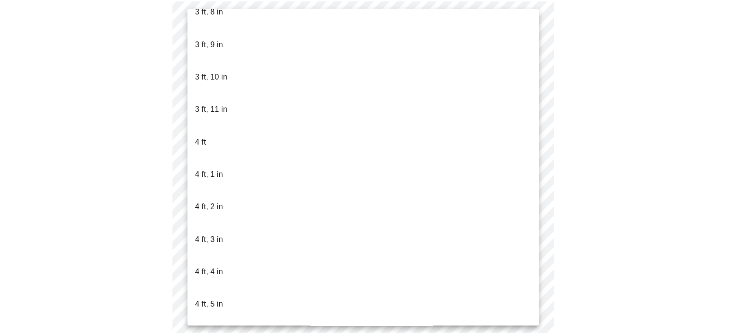
scroll to position [559, 0]
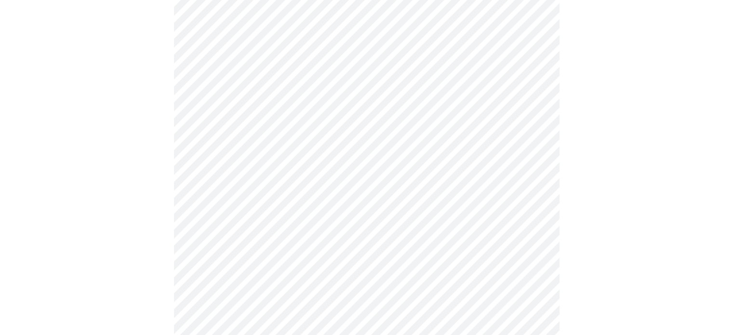
scroll to position [2523, 0]
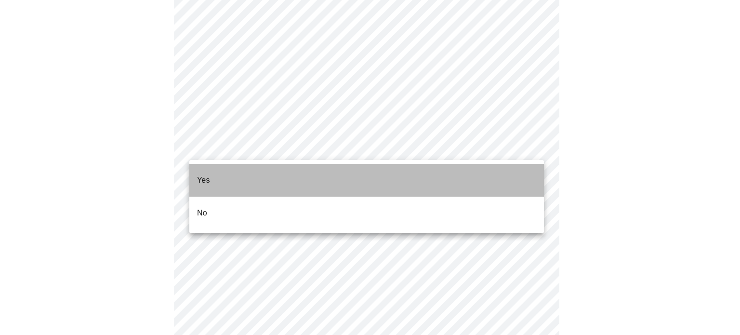
click at [493, 174] on li "Yes" at bounding box center [366, 180] width 355 height 33
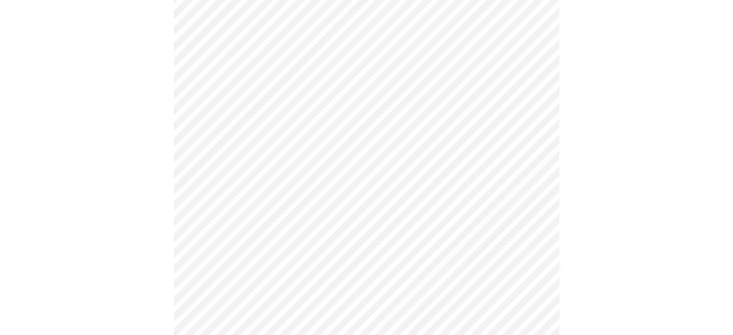
scroll to position [2646, 0]
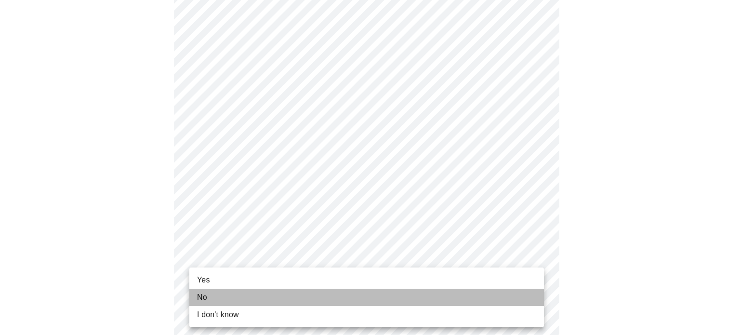
click at [378, 292] on li "No" at bounding box center [366, 297] width 355 height 17
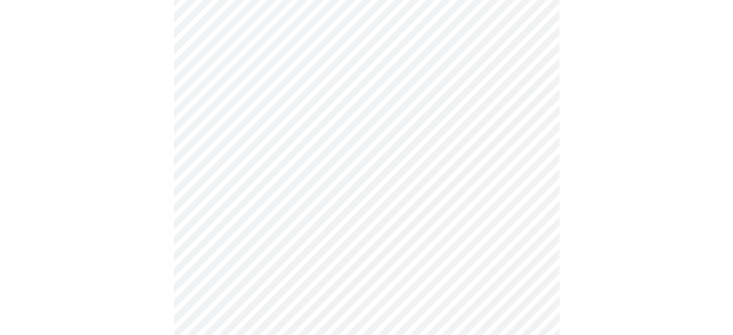
scroll to position [131, 0]
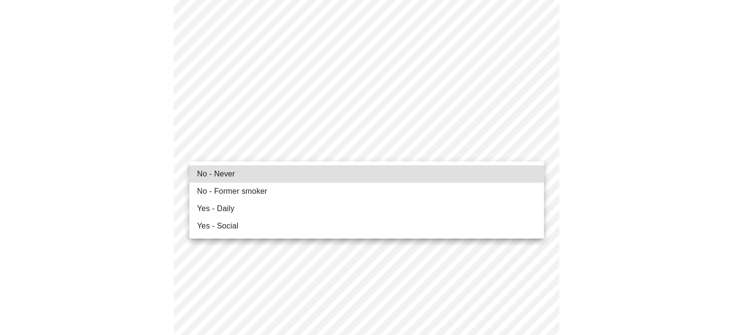
click at [383, 175] on li "No - Never" at bounding box center [366, 173] width 355 height 17
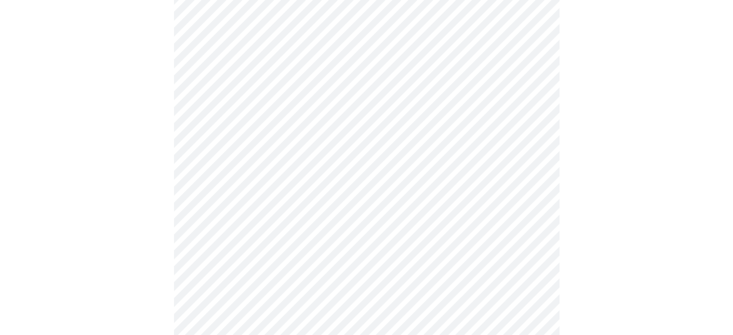
scroll to position [885, 0]
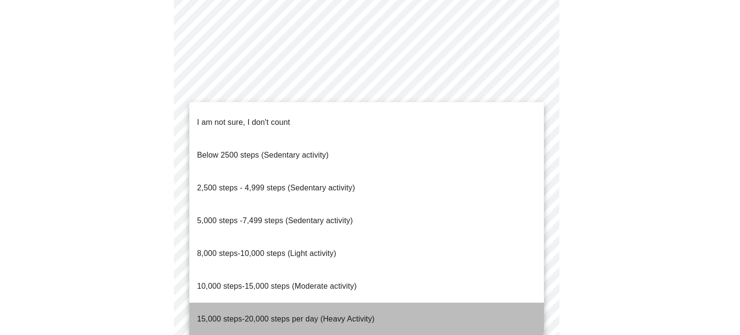
click at [308, 315] on span "15,000 steps-20,000 steps per day (Heavy Activity)" at bounding box center [286, 319] width 178 height 8
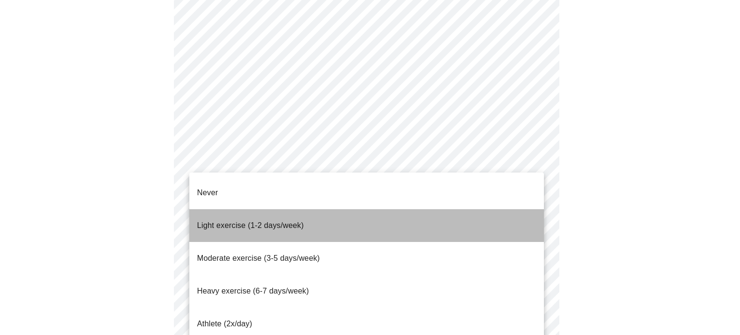
click at [246, 221] on span "Light exercise (1-2 days/week)" at bounding box center [250, 225] width 107 height 8
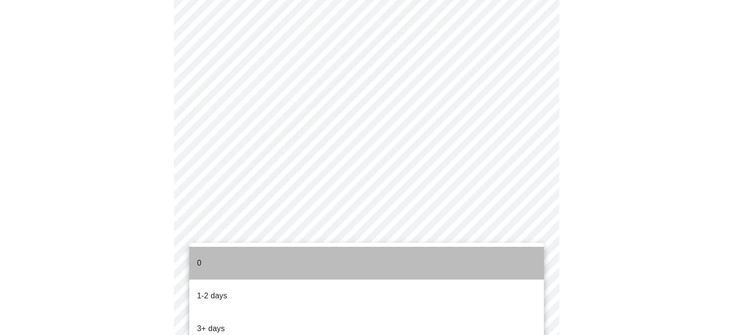
click at [235, 250] on li "0" at bounding box center [366, 263] width 355 height 33
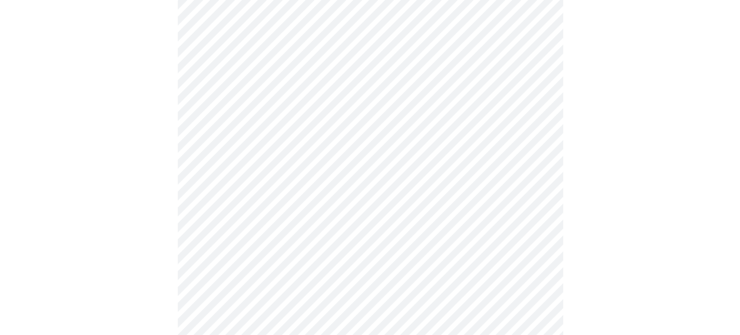
scroll to position [0, 0]
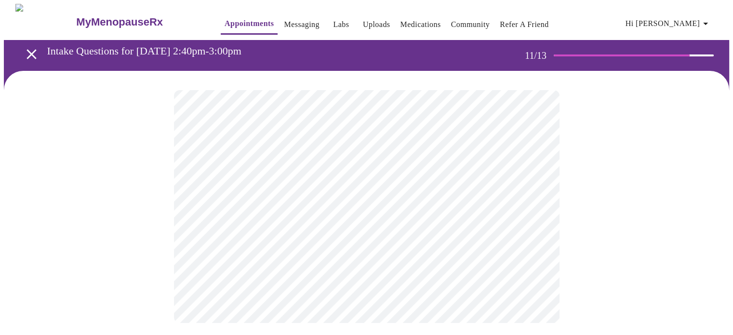
click at [123, 232] on div at bounding box center [366, 206] width 725 height 271
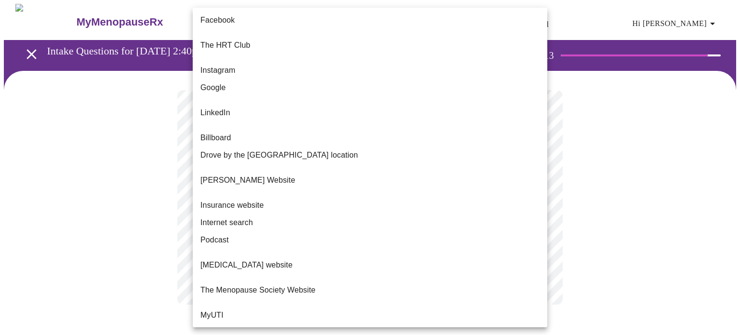
click at [416, 192] on body "MyMenopauseRx Appointments Messaging Labs Uploads Medications Community Refer a…" at bounding box center [370, 164] width 732 height 320
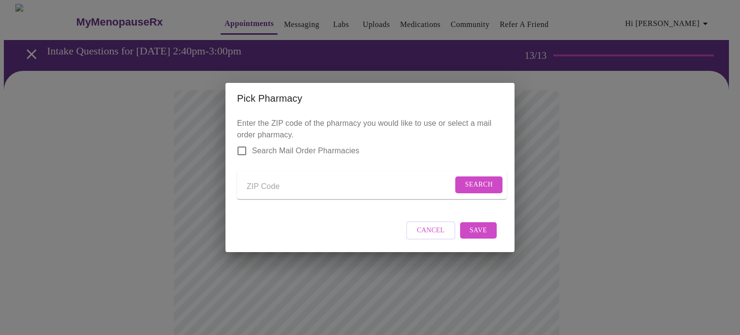
click at [291, 185] on input "Send a message to your care team" at bounding box center [350, 186] width 206 height 15
click at [486, 180] on span "Search" at bounding box center [479, 185] width 28 height 12
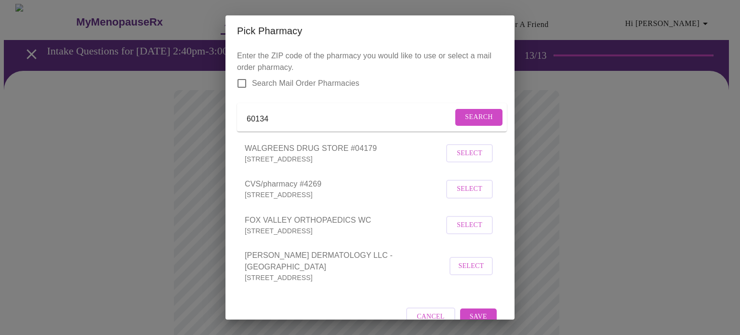
click at [281, 119] on input "60134" at bounding box center [350, 118] width 206 height 15
drag, startPoint x: 281, startPoint y: 119, endPoint x: 193, endPoint y: 134, distance: 89.4
click at [193, 134] on div "Pick Pharmacy Enter the ZIP code of the pharmacy you would like to use or selec…" at bounding box center [370, 167] width 740 height 335
type input "[GEOGRAPHIC_DATA], [GEOGRAPHIC_DATA]"
drag, startPoint x: 324, startPoint y: 118, endPoint x: 230, endPoint y: 135, distance: 95.5
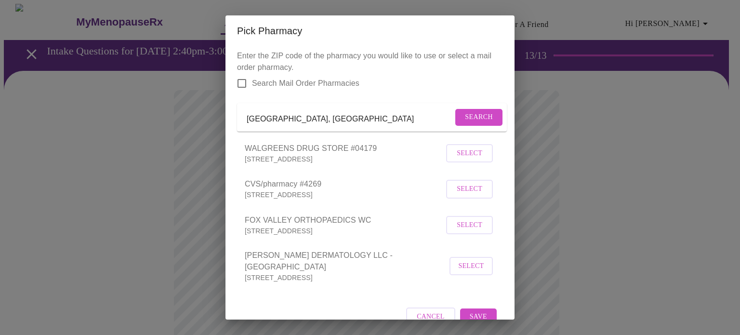
click at [230, 135] on div "Enter the ZIP code of the pharmacy you would like to use or select a mail order…" at bounding box center [369, 182] width 289 height 273
type input "60510"
click at [474, 119] on span "Search" at bounding box center [479, 117] width 28 height 12
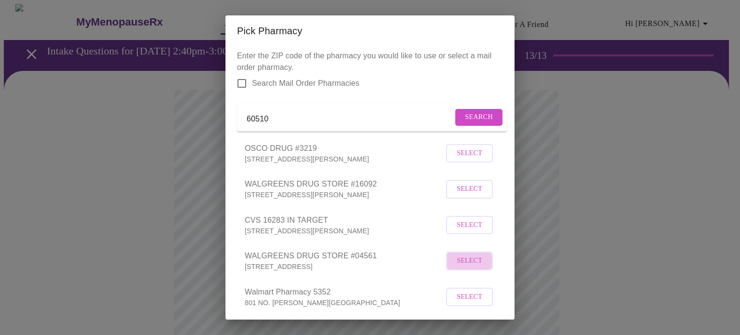
click at [464, 267] on span "Select" at bounding box center [470, 261] width 26 height 12
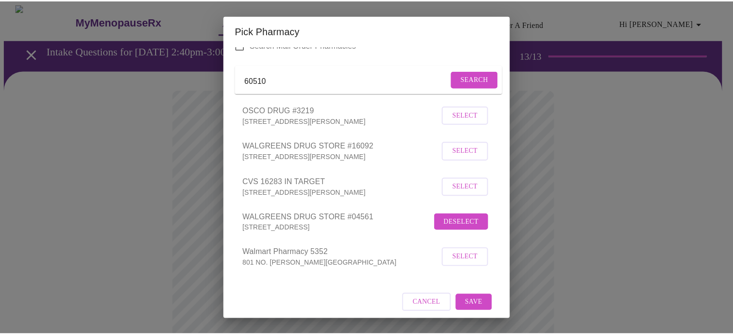
scroll to position [54, 0]
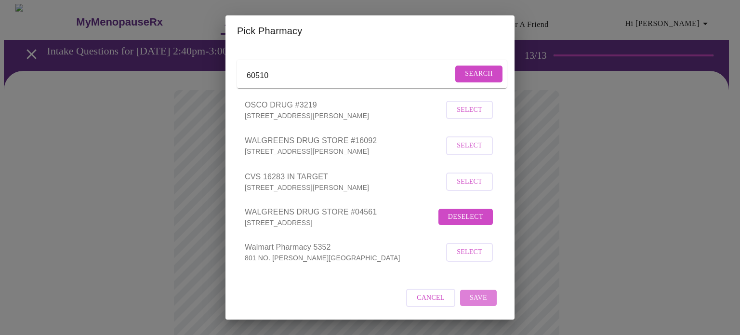
click at [470, 298] on span "Save" at bounding box center [478, 298] width 17 height 12
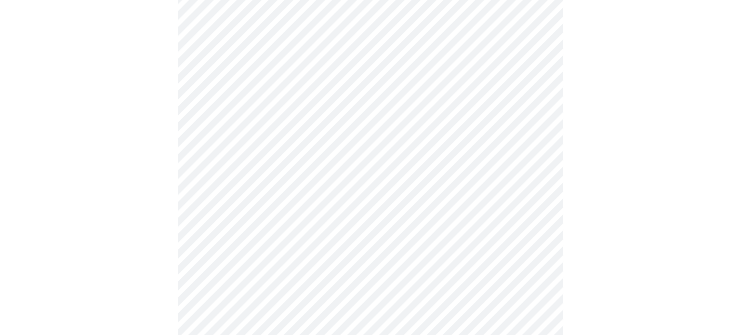
scroll to position [143, 0]
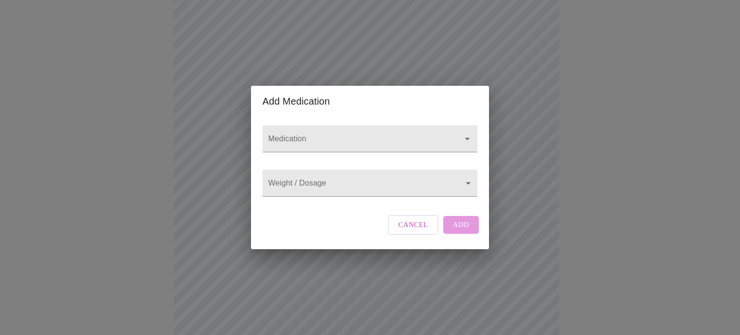
click at [401, 125] on div at bounding box center [370, 138] width 215 height 27
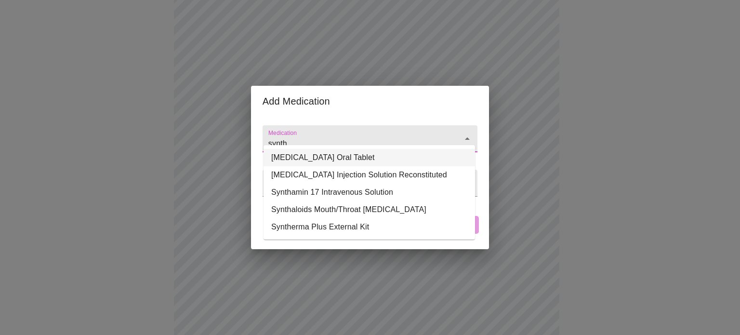
click at [353, 158] on li "[MEDICAL_DATA] Oral Tablet" at bounding box center [370, 157] width 212 height 17
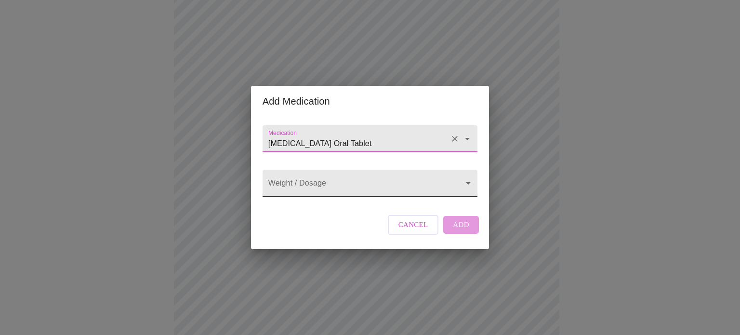
type input "[MEDICAL_DATA] Oral Tablet"
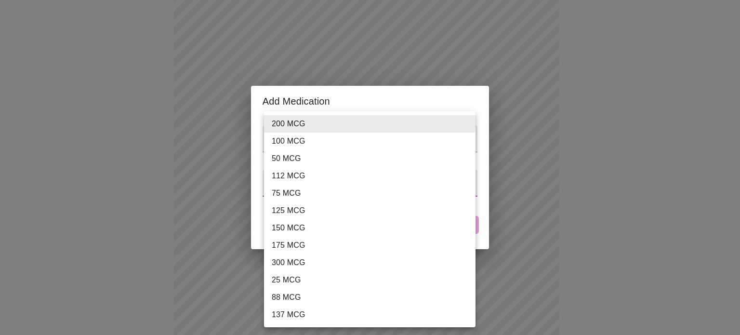
click at [332, 183] on body "MyMenopauseRx Appointments Messaging Labs Uploads Medications Community Refer a…" at bounding box center [370, 222] width 732 height 723
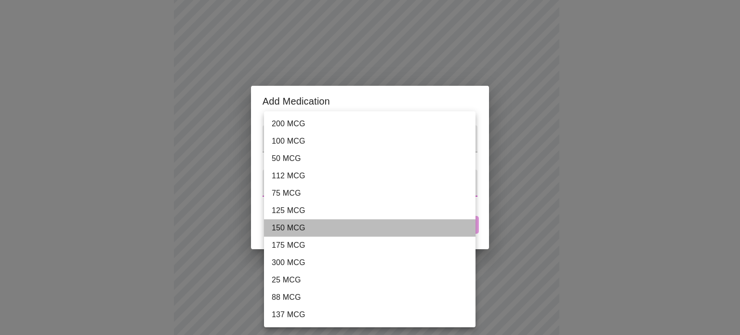
click at [303, 235] on li "150 MCG" at bounding box center [370, 227] width 212 height 17
type input "150 MCG"
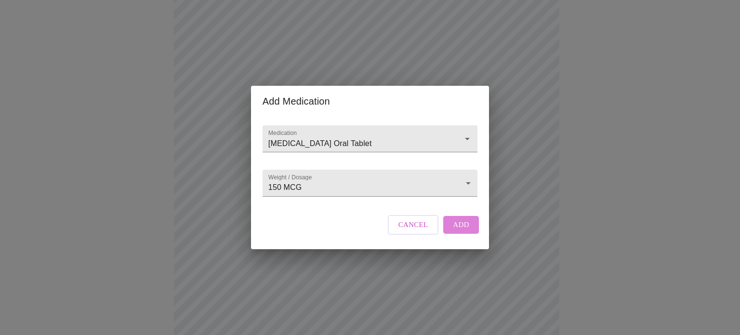
click at [461, 233] on button "Add" at bounding box center [461, 224] width 36 height 17
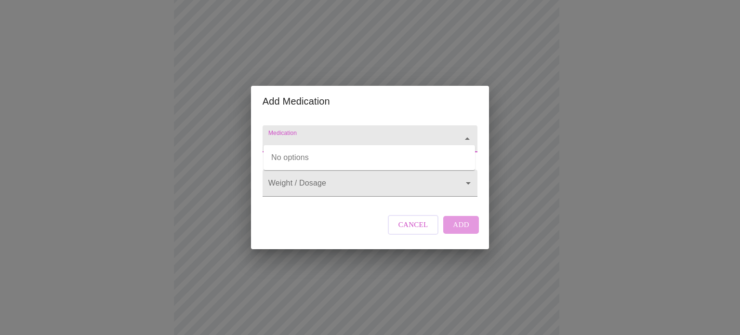
click at [317, 134] on input "Medication" at bounding box center [356, 143] width 180 height 18
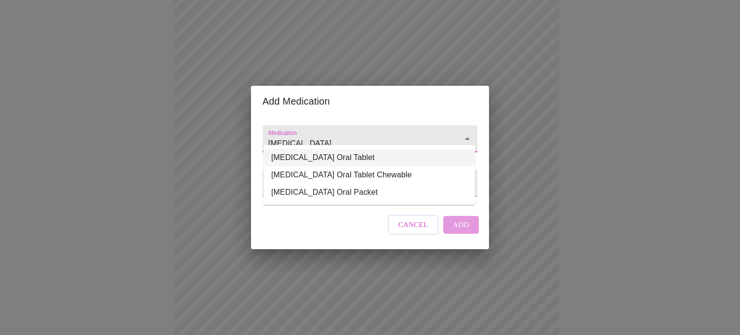
click at [316, 158] on li "[MEDICAL_DATA] Oral Tablet" at bounding box center [370, 157] width 212 height 17
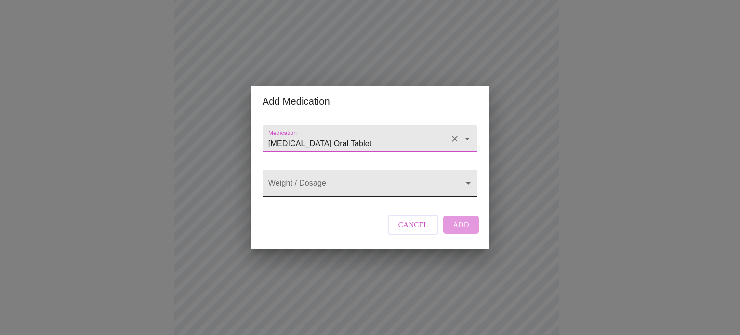
type input "[MEDICAL_DATA] Oral Tablet"
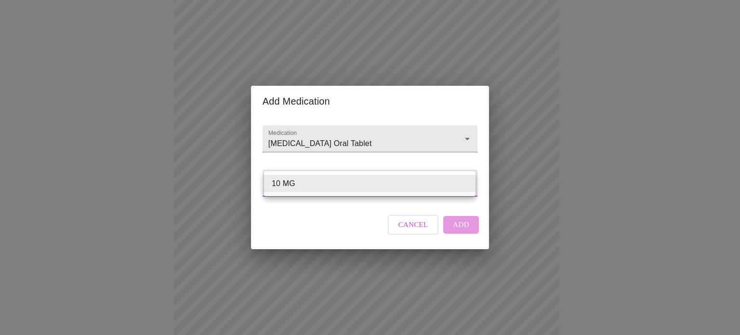
click at [310, 180] on body "MyMenopauseRx Appointments Messaging Labs Uploads Medications Community Refer a…" at bounding box center [370, 233] width 732 height 744
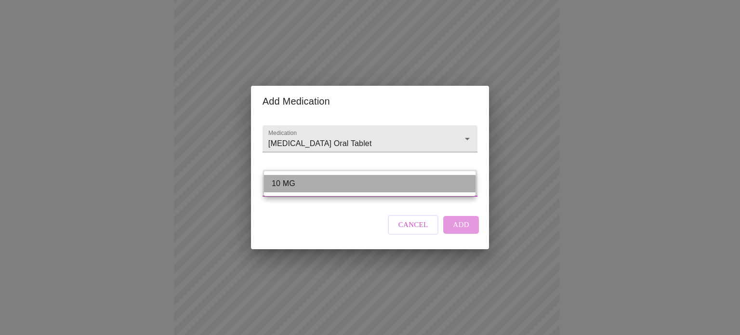
click at [310, 180] on li "10 MG" at bounding box center [370, 183] width 212 height 17
type input "10 MG"
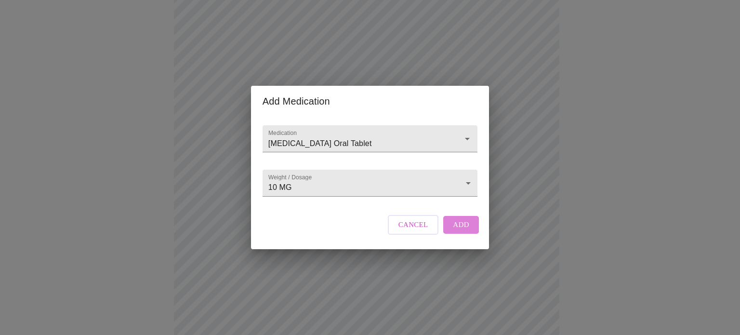
click at [455, 231] on span "Add" at bounding box center [461, 224] width 16 height 13
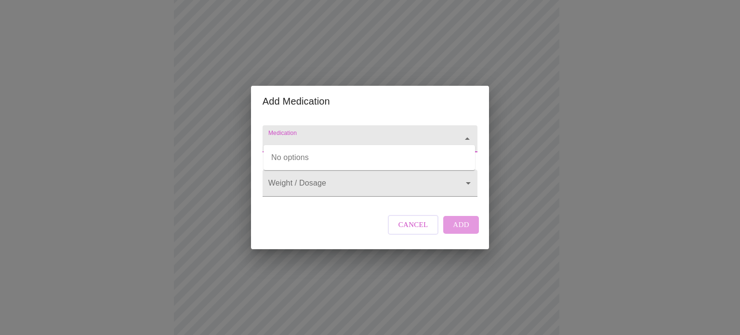
click at [276, 138] on input "Medication" at bounding box center [356, 143] width 180 height 18
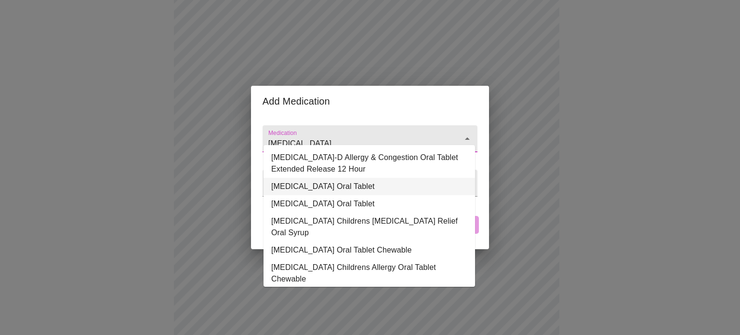
click at [303, 189] on li "[MEDICAL_DATA] Oral Tablet" at bounding box center [370, 186] width 212 height 17
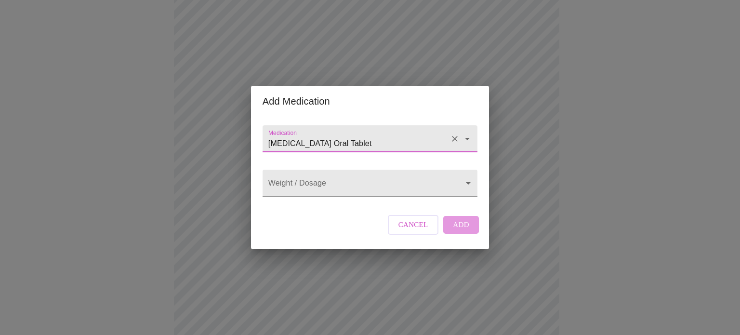
type input "[MEDICAL_DATA] Oral Tablet"
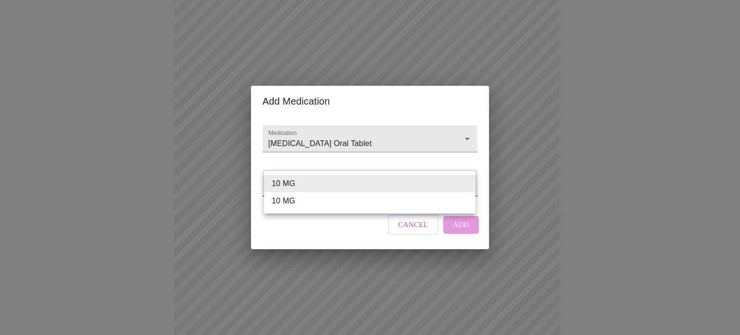
click at [303, 189] on body "MyMenopauseRx Appointments Messaging Labs Uploads Medications Community Refer a…" at bounding box center [370, 250] width 732 height 779
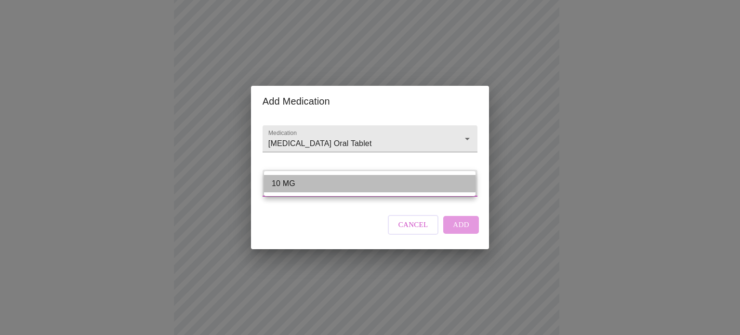
click at [301, 184] on li "10 MG" at bounding box center [370, 183] width 212 height 17
type input "10 MG"
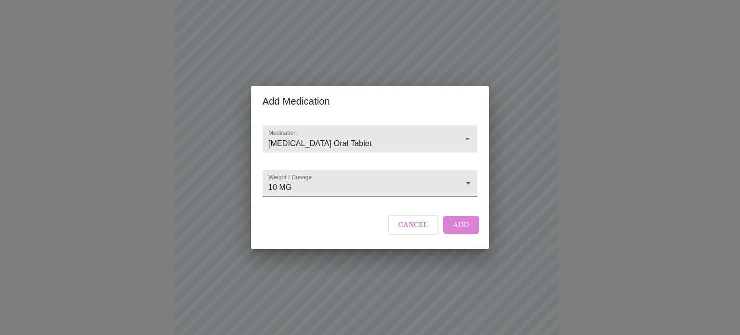
click at [457, 231] on span "Add" at bounding box center [461, 224] width 16 height 13
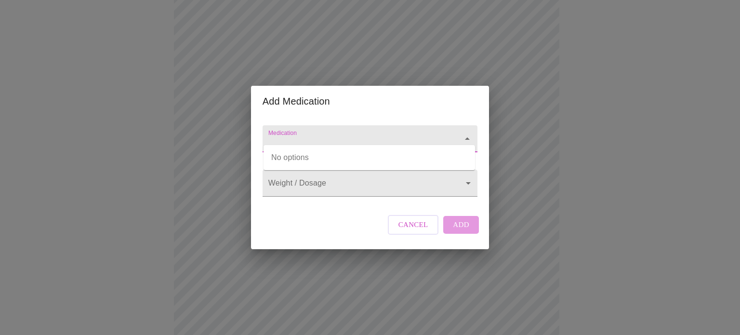
click at [313, 134] on input "Medication" at bounding box center [356, 143] width 180 height 18
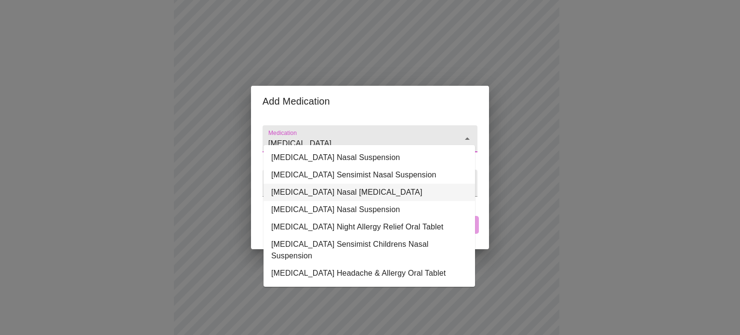
click at [306, 192] on li "[MEDICAL_DATA] Nasal [MEDICAL_DATA]" at bounding box center [370, 192] width 212 height 17
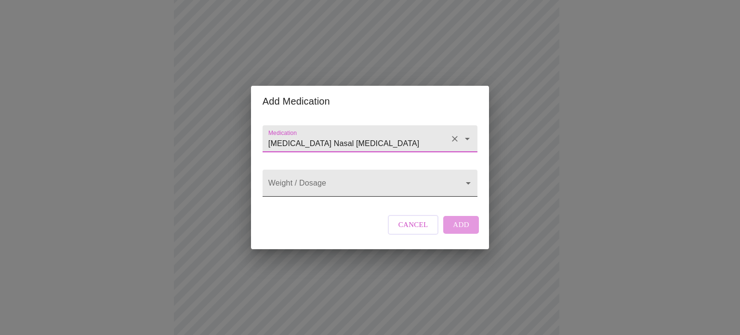
type input "[MEDICAL_DATA] Nasal [MEDICAL_DATA]"
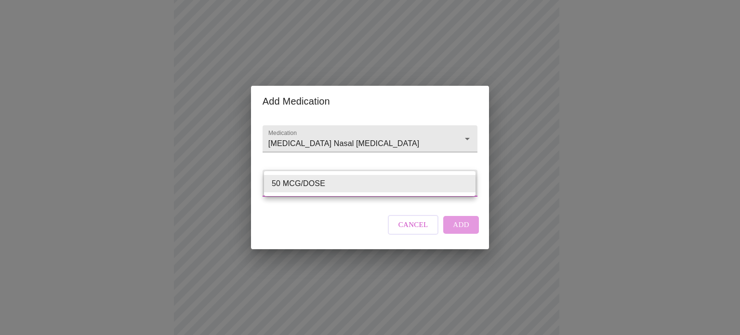
click at [306, 183] on body "MyMenopauseRx Appointments Messaging Labs Uploads Medications Community Refer a…" at bounding box center [370, 268] width 732 height 815
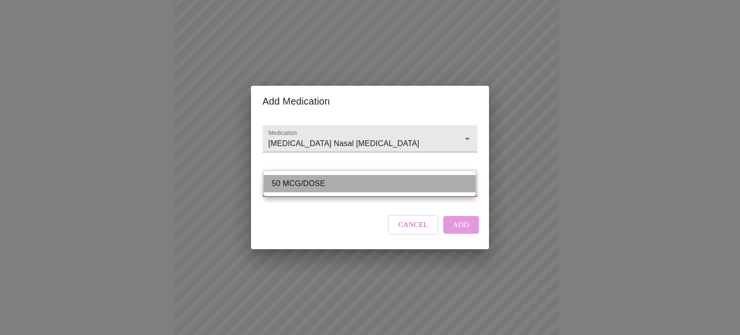
click at [306, 183] on li "50 MCG/DOSE" at bounding box center [370, 183] width 212 height 17
type input "50 MCG/DOSE"
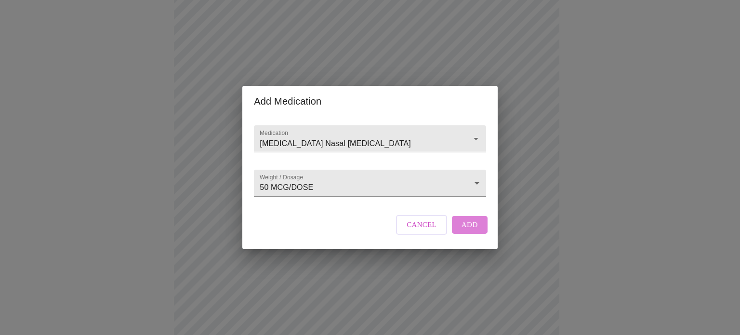
click at [463, 230] on span "Add" at bounding box center [470, 224] width 16 height 13
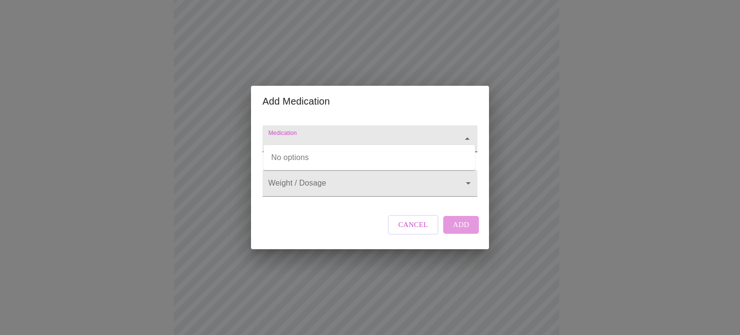
click at [275, 141] on input "Medication" at bounding box center [356, 143] width 180 height 18
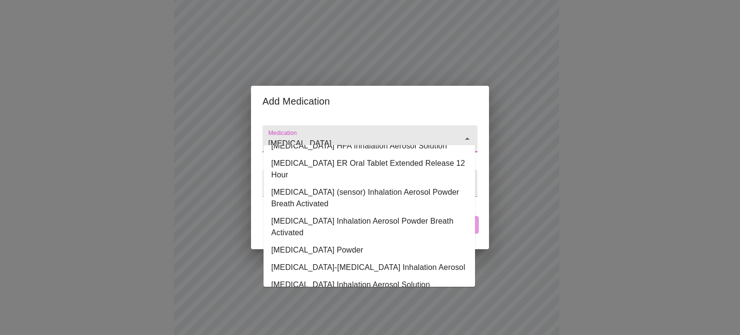
scroll to position [90, 0]
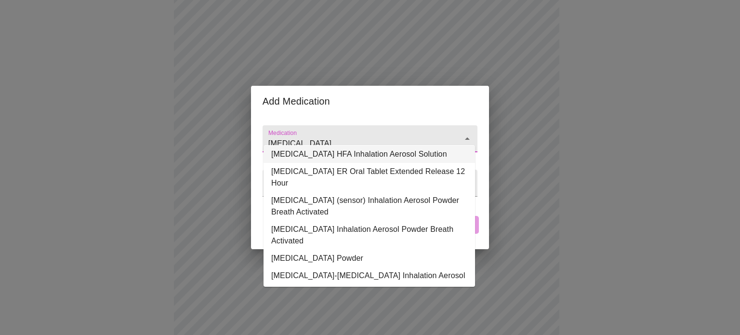
click at [382, 155] on li "[MEDICAL_DATA] HFA Inhalation Aerosol Solution" at bounding box center [370, 154] width 212 height 17
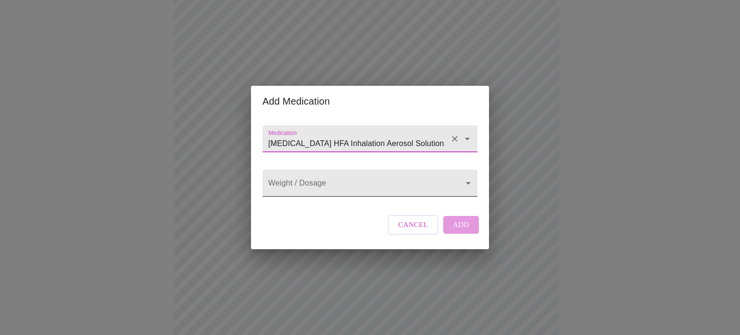
type input "[MEDICAL_DATA] HFA Inhalation Aerosol Solution"
click at [369, 177] on body "MyMenopauseRx Appointments Messaging Labs Uploads Medications Community Refer a…" at bounding box center [370, 286] width 732 height 850
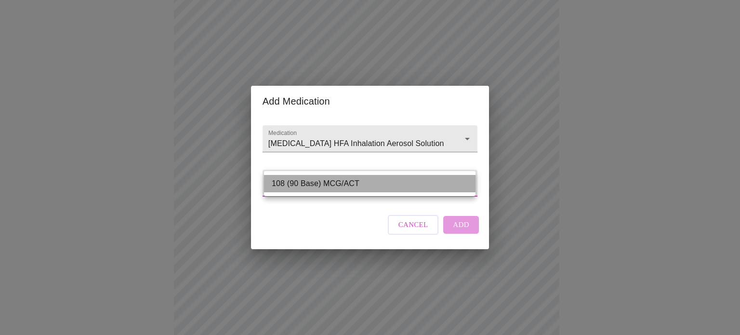
click at [369, 177] on li "108 (90 Base) MCG/ACT" at bounding box center [370, 183] width 212 height 17
type input "108 (90 Base) MCG/ACT"
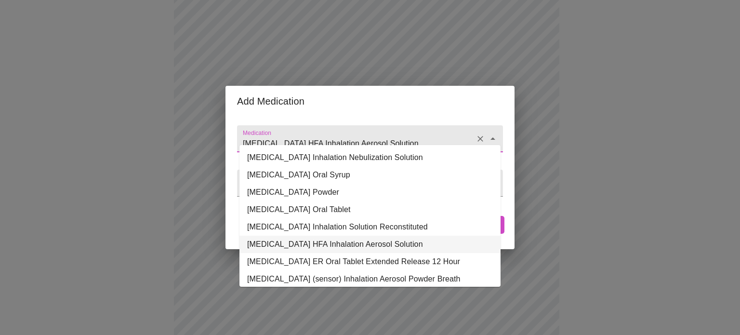
click at [447, 134] on input "[MEDICAL_DATA] HFA Inhalation Aerosol Solution" at bounding box center [356, 143] width 231 height 18
click at [480, 134] on icon "Clear" at bounding box center [481, 139] width 10 height 10
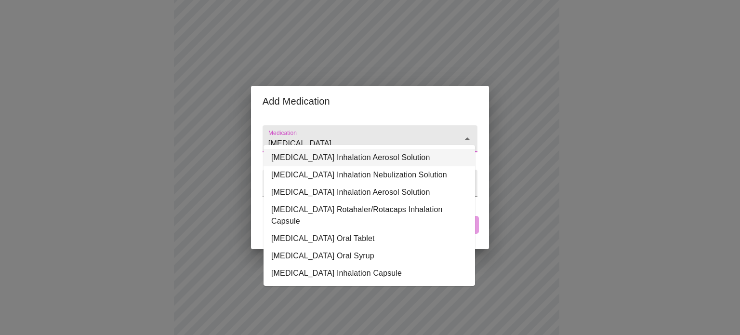
click at [428, 158] on li "[MEDICAL_DATA] Inhalation Aerosol Solution" at bounding box center [370, 157] width 212 height 17
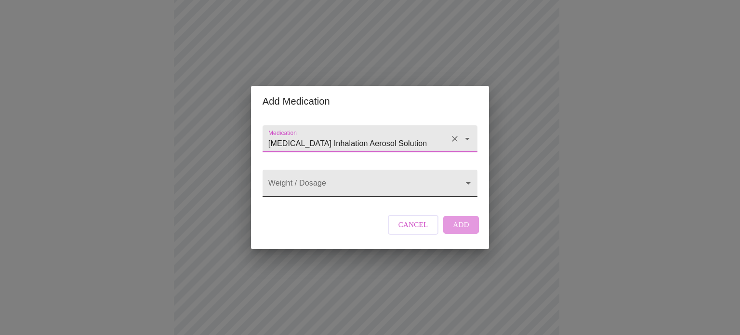
type input "[MEDICAL_DATA] Inhalation Aerosol Solution"
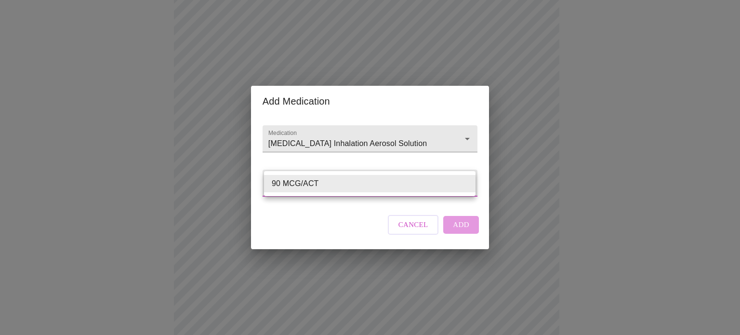
click at [400, 181] on body "MyMenopauseRx Appointments Messaging Labs Uploads Medications Community Refer a…" at bounding box center [370, 286] width 732 height 850
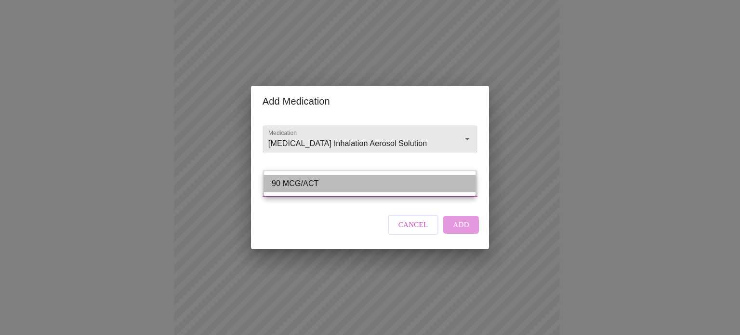
click at [392, 189] on li "90 MCG/ACT" at bounding box center [370, 183] width 212 height 17
type input "90 MCG/ACT"
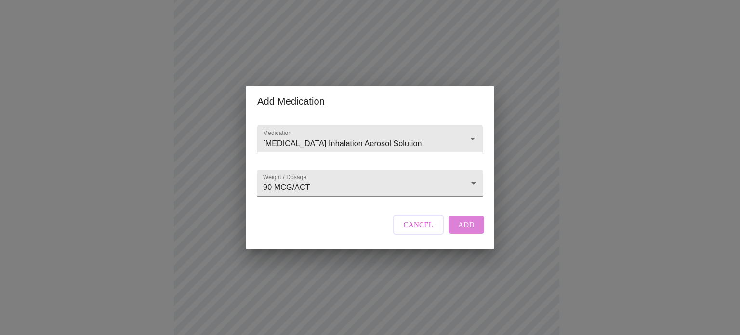
click at [468, 229] on span "Add" at bounding box center [466, 224] width 16 height 13
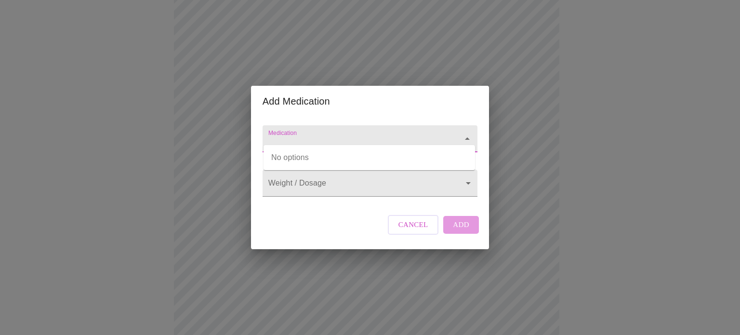
click at [293, 134] on input "Medication" at bounding box center [356, 143] width 180 height 18
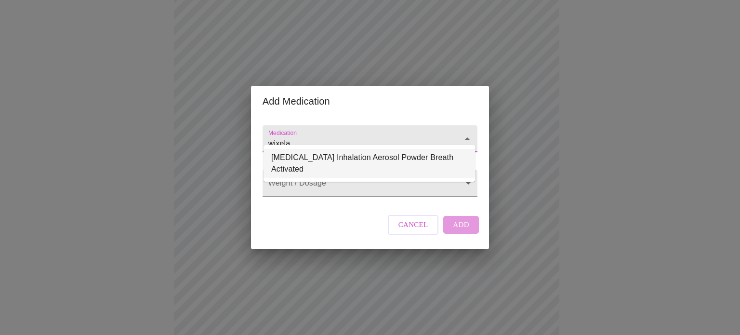
click at [368, 164] on li "[MEDICAL_DATA] Inhalation Aerosol Powder Breath Activated" at bounding box center [370, 163] width 212 height 29
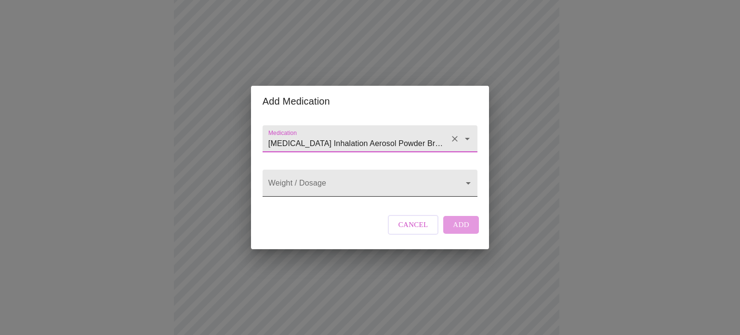
type input "[MEDICAL_DATA] Inhalation Aerosol Powder Breath Activated"
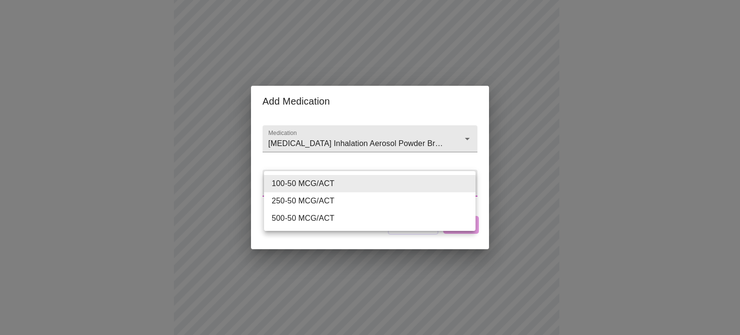
click at [359, 181] on body "MyMenopauseRx Appointments Messaging Labs Uploads Medications Community Refer a…" at bounding box center [370, 303] width 732 height 885
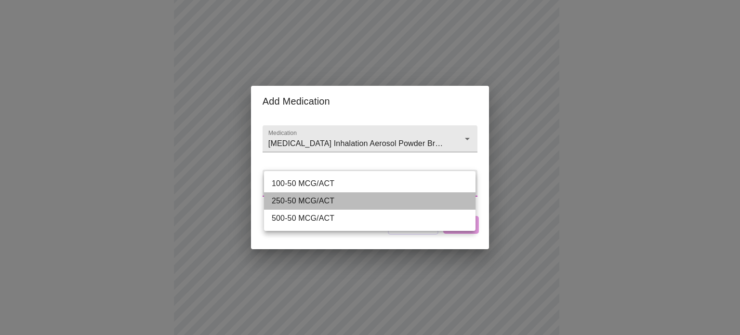
click at [357, 203] on li "250-50 MCG/ACT" at bounding box center [370, 200] width 212 height 17
type input "250-50 MCG/ACT"
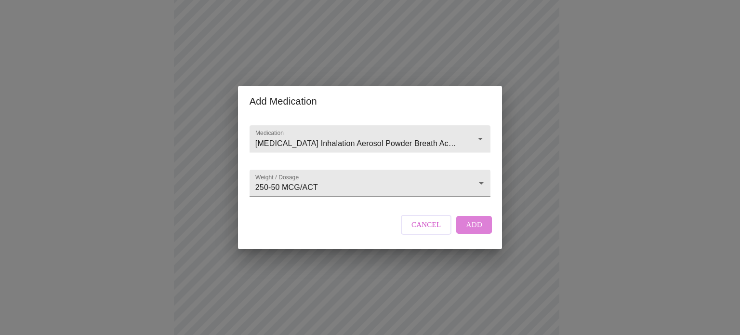
click at [471, 231] on span "Add" at bounding box center [474, 224] width 16 height 13
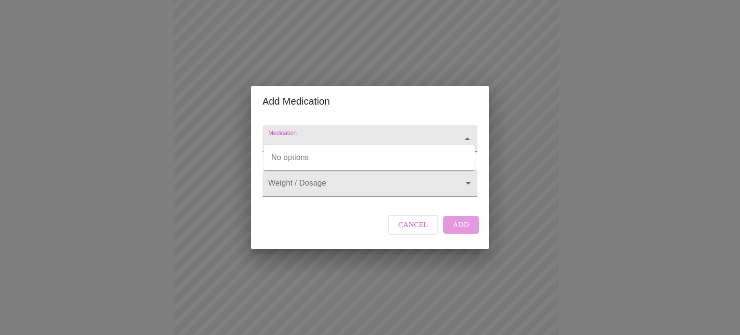
click at [305, 143] on body "MyMenopauseRx Appointments Messaging Labs Uploads Medications Community Refer a…" at bounding box center [370, 326] width 732 height 931
type input "estrodi"
type input "estradoil"
paste input "[MEDICAL_DATA]"
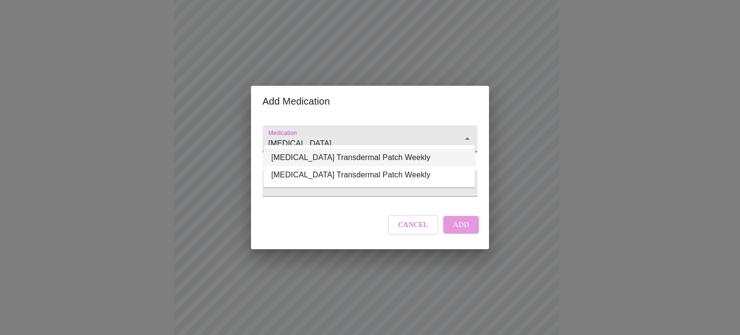
click at [334, 156] on li "[MEDICAL_DATA] Transdermal Patch Weekly" at bounding box center [370, 157] width 212 height 17
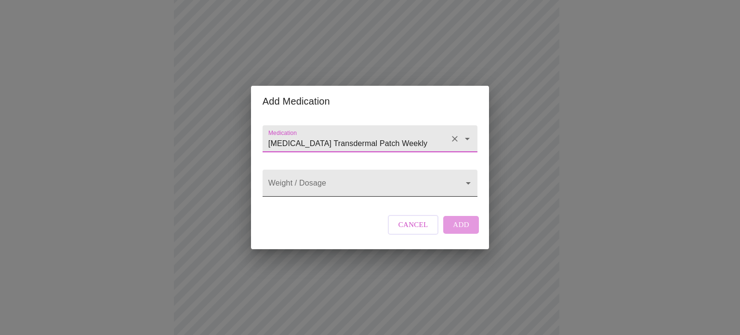
type input "[MEDICAL_DATA] Transdermal Patch Weekly"
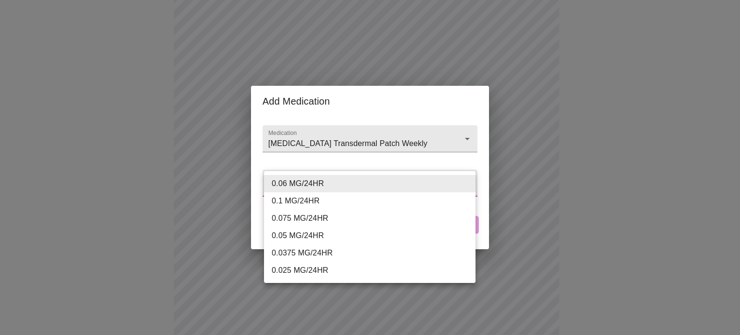
click at [328, 175] on body "MyMenopauseRx Appointments Messaging Labs Uploads Medications Community Refer a…" at bounding box center [370, 326] width 732 height 931
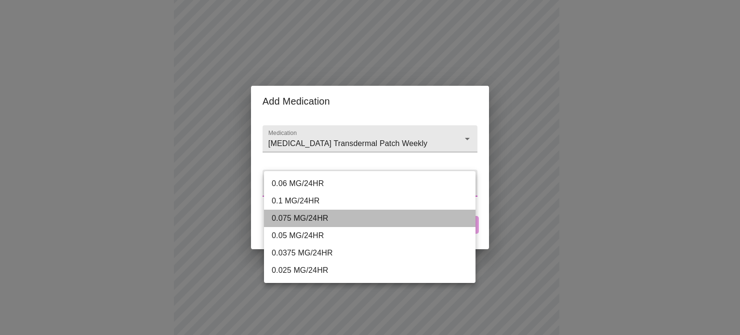
click at [327, 210] on li "0.075 MG/24HR" at bounding box center [370, 218] width 212 height 17
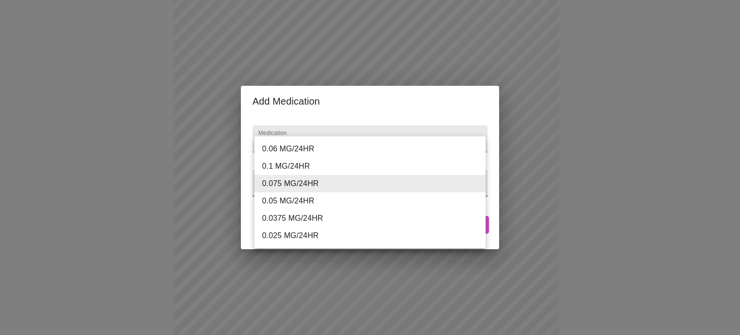
click at [318, 180] on body "MyMenopauseRx Appointments Messaging Labs Uploads Medications Community Refer a…" at bounding box center [370, 326] width 732 height 931
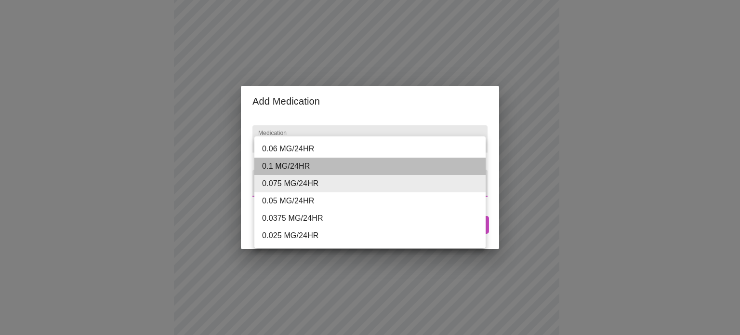
click at [298, 163] on li "0.1 MG/24HR" at bounding box center [369, 166] width 231 height 17
type input "0.1 MG/24HR"
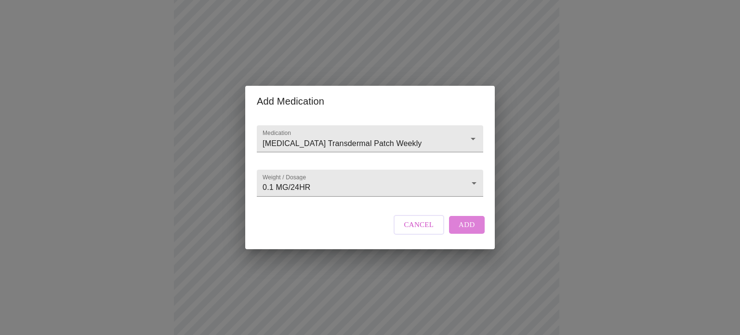
click at [464, 231] on span "Add" at bounding box center [467, 224] width 16 height 13
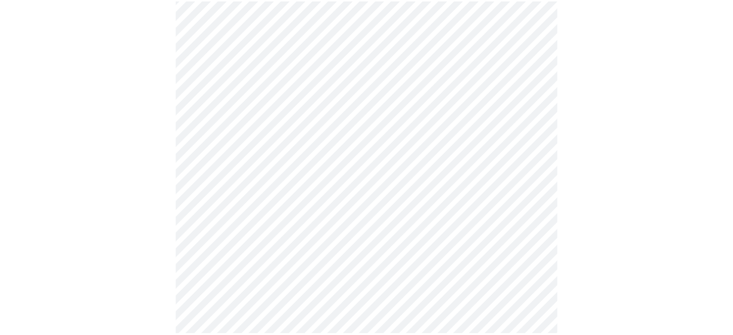
scroll to position [339, 0]
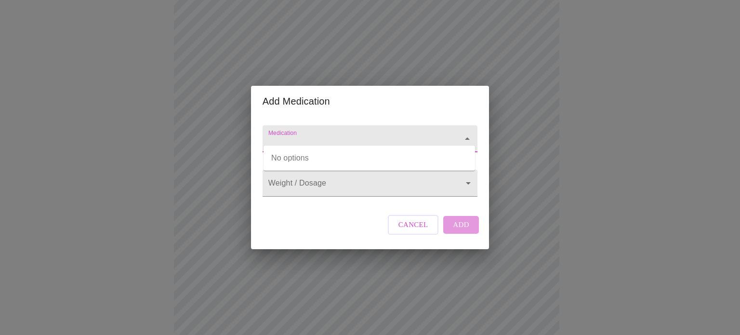
click at [297, 134] on input "Medication" at bounding box center [356, 143] width 180 height 18
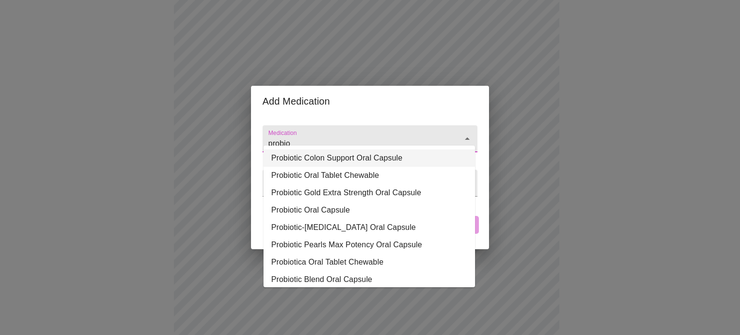
click at [328, 161] on li "Probiotic Colon Support Oral Capsule" at bounding box center [370, 157] width 212 height 17
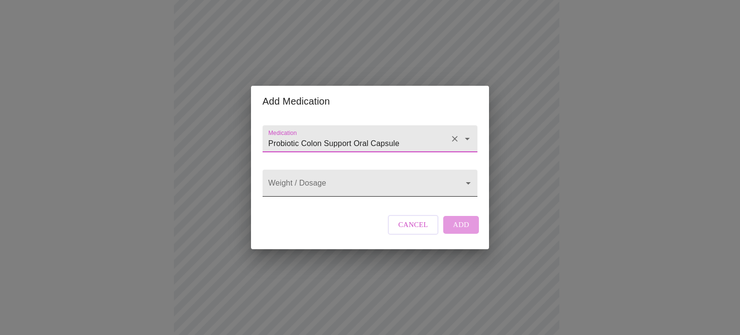
type input "Probiotic Colon Support Oral Capsule"
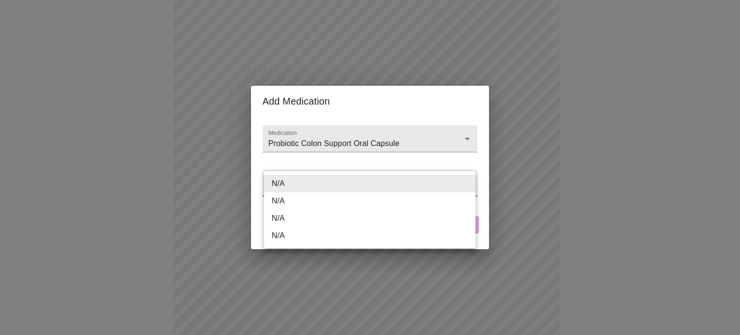
click at [326, 181] on body "MyMenopauseRx Appointments Messaging Labs Uploads Medications Community Refer a…" at bounding box center [370, 148] width 732 height 966
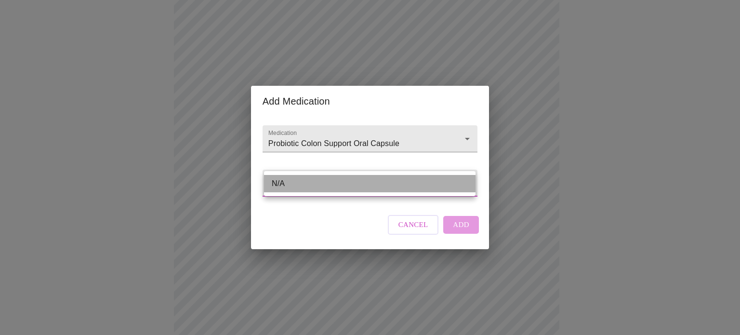
click at [326, 181] on li "N/A" at bounding box center [370, 183] width 212 height 17
type input "N/A"
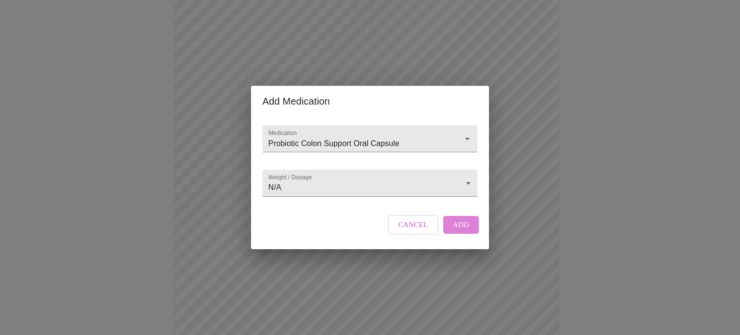
click at [458, 231] on span "Add" at bounding box center [461, 224] width 16 height 13
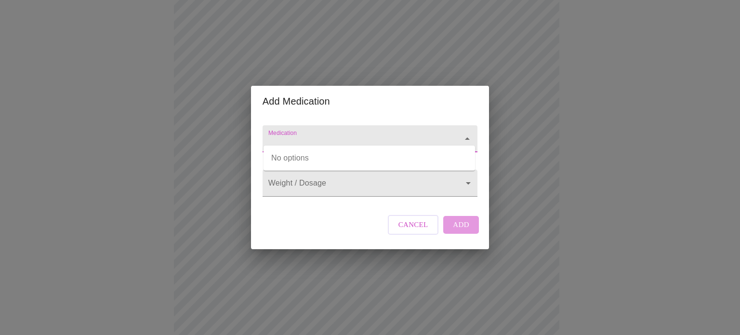
click at [314, 134] on input "Medication" at bounding box center [356, 143] width 180 height 18
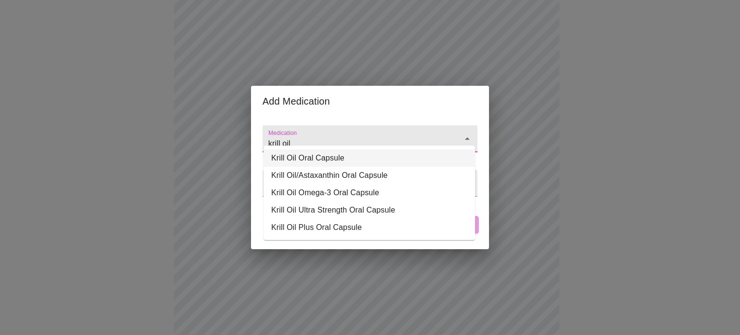
click at [311, 157] on li "Krill Oil Oral Capsule" at bounding box center [370, 157] width 212 height 17
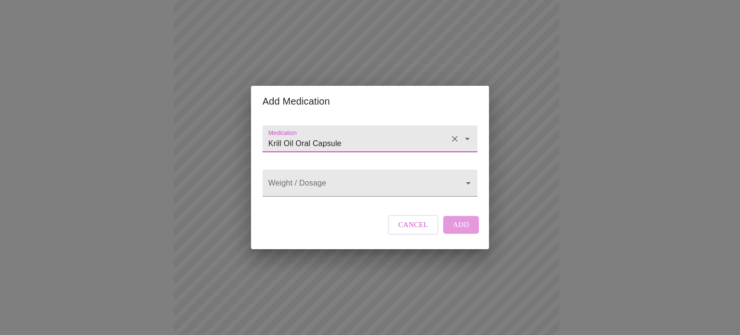
type input "Krill Oil Oral Capsule"
click at [461, 235] on div "Cancel Add" at bounding box center [433, 224] width 96 height 29
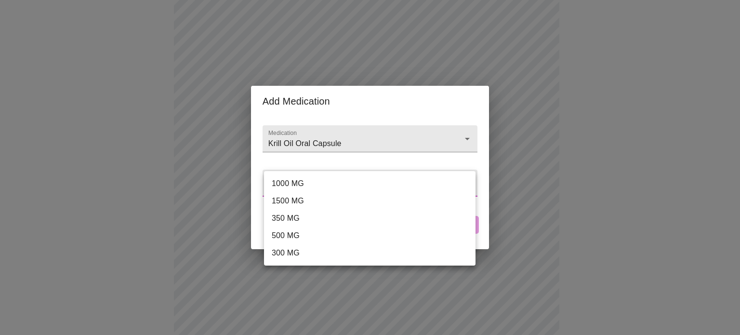
click at [429, 195] on body "MyMenopauseRx Appointments Messaging Labs Uploads Medications Community Refer a…" at bounding box center [370, 166] width 732 height 1002
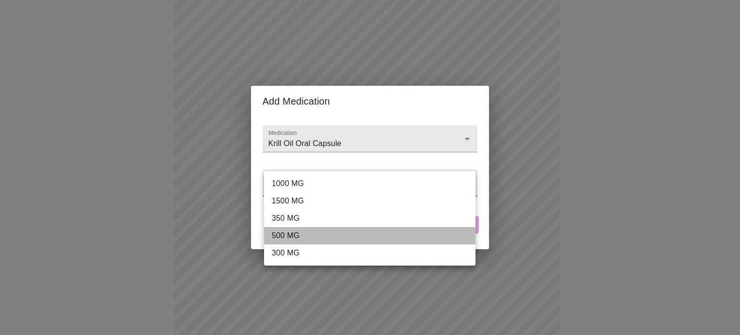
click at [400, 230] on li "500 MG" at bounding box center [370, 235] width 212 height 17
type input "500 MG"
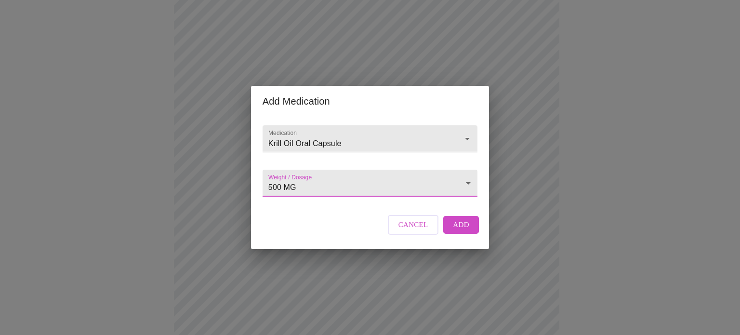
click at [466, 231] on span "Add" at bounding box center [461, 224] width 16 height 13
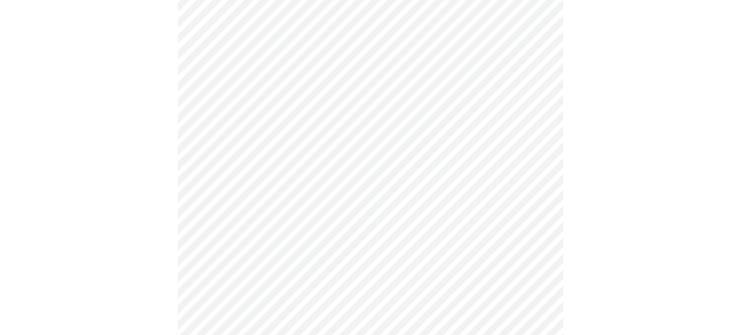
scroll to position [526, 0]
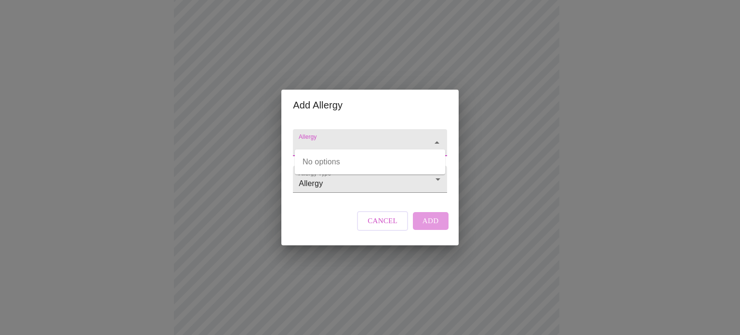
click at [331, 138] on input "Allergy" at bounding box center [356, 147] width 119 height 18
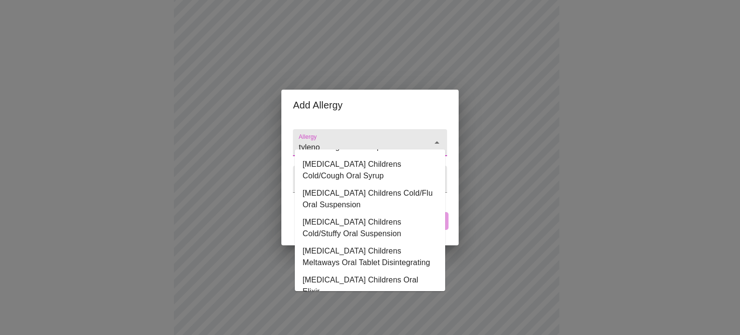
scroll to position [0, 0]
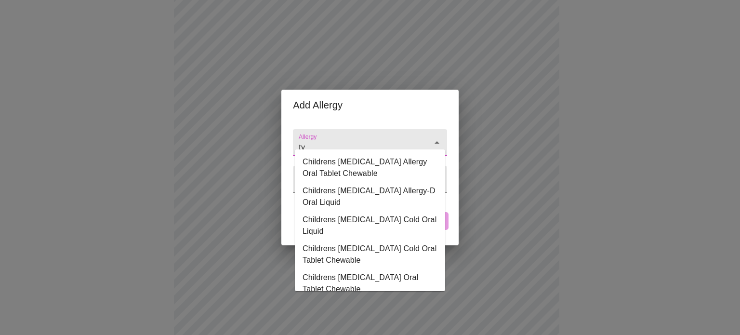
type input "t"
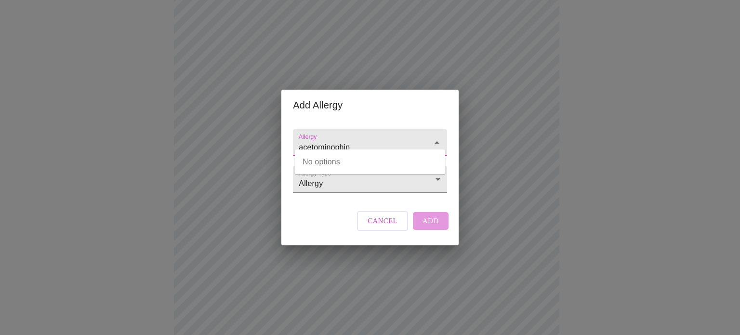
drag, startPoint x: 406, startPoint y: 136, endPoint x: 223, endPoint y: 158, distance: 183.8
click at [223, 158] on div "Add Allergy Allergy acetominophin Allergy Type Allergy Allergy Cancel Add" at bounding box center [370, 167] width 740 height 335
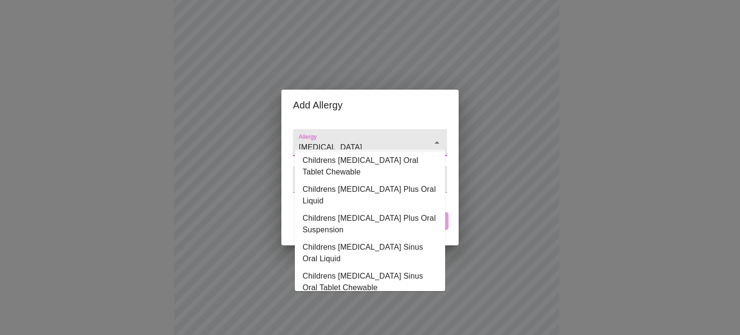
scroll to position [234, 0]
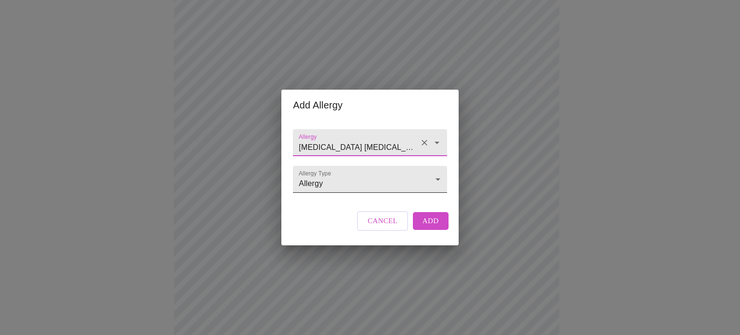
type input "[MEDICAL_DATA] [MEDICAL_DATA] Oral Miscellaneous"
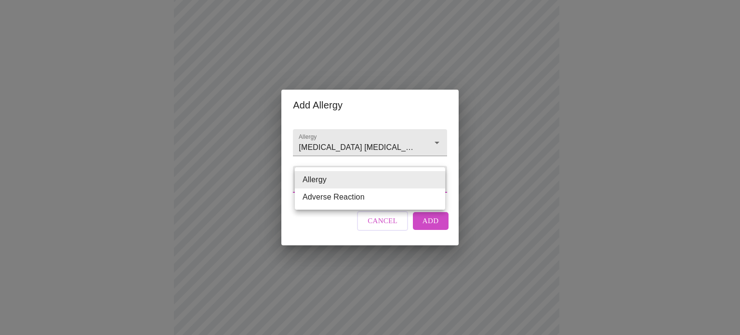
click at [371, 204] on li "Adverse Reaction" at bounding box center [370, 196] width 150 height 17
type input "Adverse Reaction"
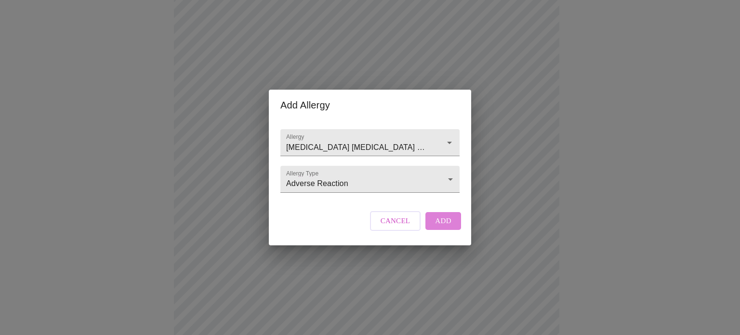
click at [435, 227] on span "Add" at bounding box center [443, 220] width 16 height 13
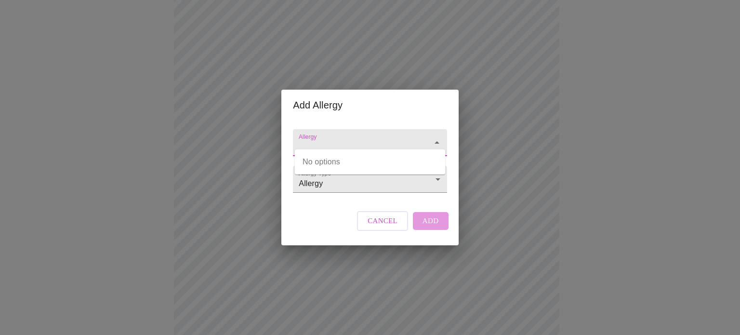
click at [337, 138] on input "Allergy" at bounding box center [356, 147] width 119 height 18
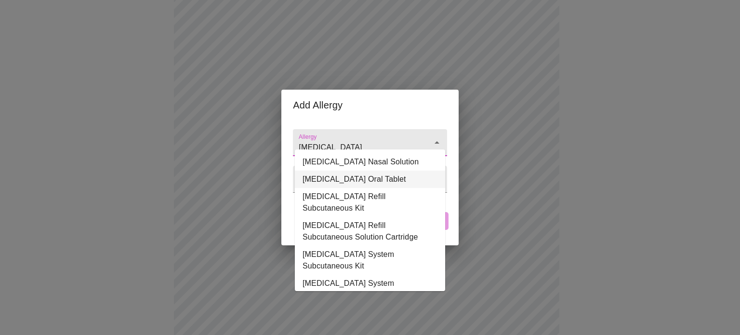
click at [341, 179] on li "[MEDICAL_DATA] Oral Tablet" at bounding box center [370, 179] width 150 height 17
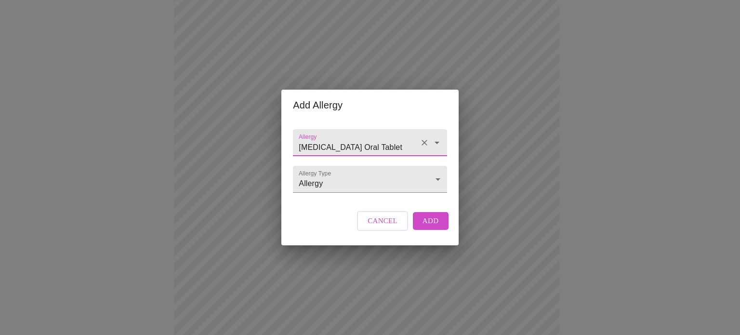
type input "[MEDICAL_DATA] Oral Tablet"
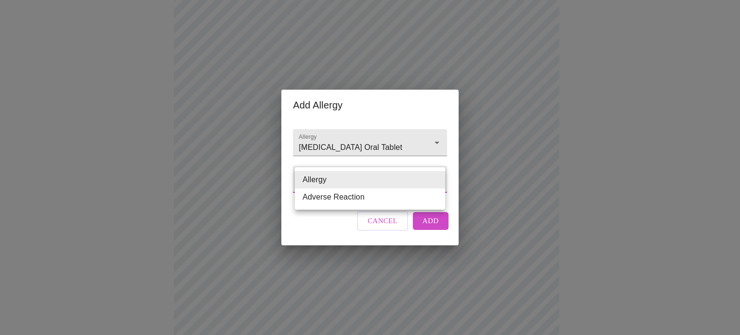
click at [336, 199] on li "Adverse Reaction" at bounding box center [370, 196] width 150 height 17
type input "Adverse Reaction"
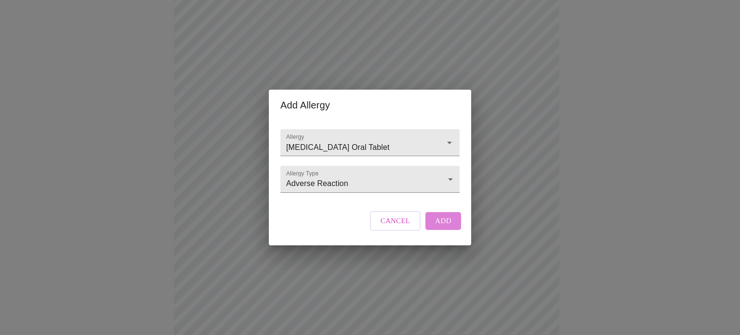
click at [433, 229] on button "Add" at bounding box center [443, 220] width 36 height 17
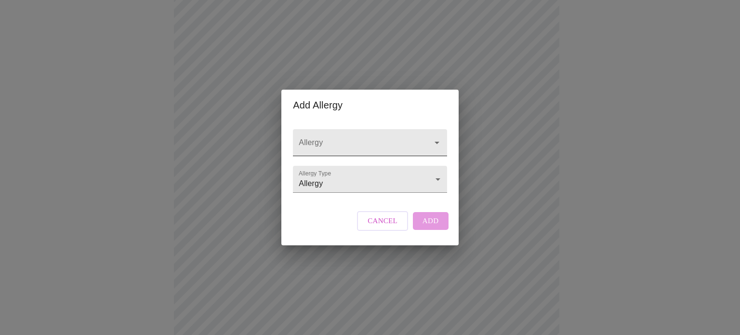
click at [359, 129] on div at bounding box center [370, 142] width 154 height 27
click at [350, 138] on input "z-pack" at bounding box center [356, 147] width 119 height 18
type input "z-pack"
paste input "[MEDICAL_DATA]"
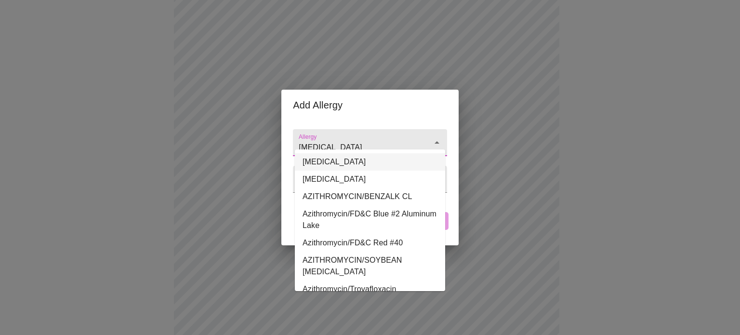
click at [348, 164] on li "[MEDICAL_DATA]" at bounding box center [370, 161] width 150 height 17
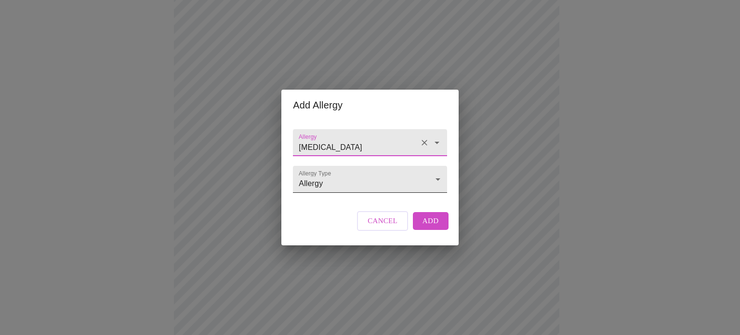
type input "[MEDICAL_DATA]"
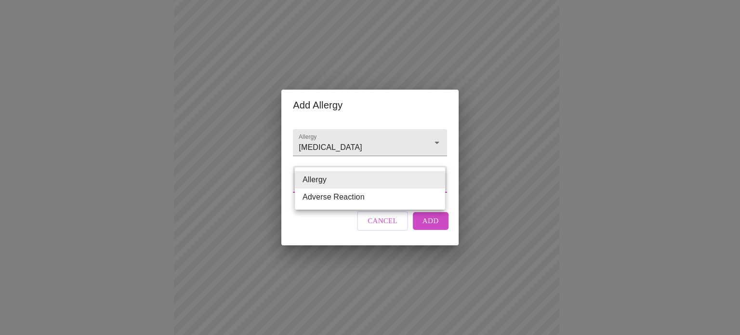
click at [344, 175] on body "MyMenopauseRx Appointments Messaging Labs Uploads Medications Community Refer a…" at bounding box center [370, 4] width 732 height 1053
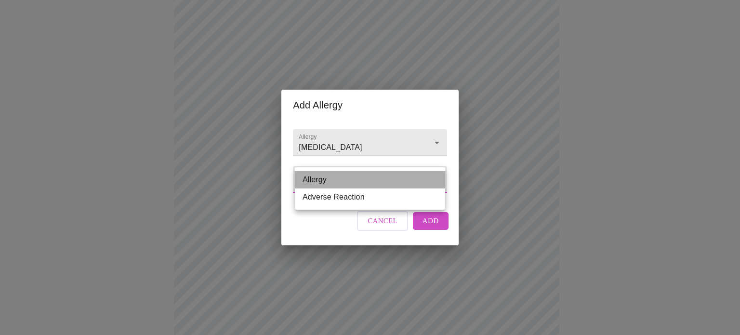
click at [337, 181] on li "Allergy" at bounding box center [370, 179] width 150 height 17
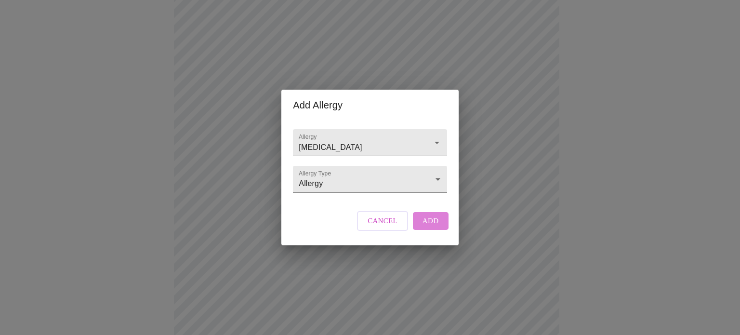
click at [423, 227] on span "Add" at bounding box center [431, 220] width 16 height 13
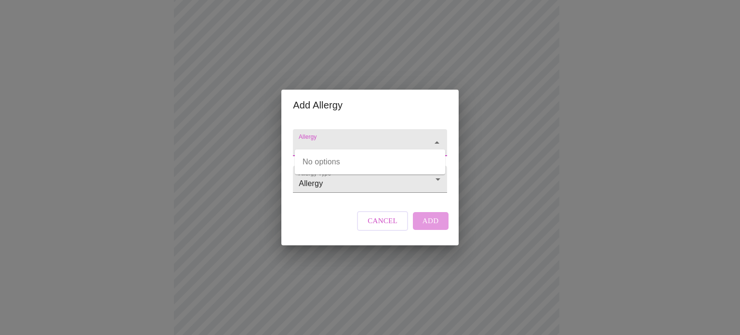
click at [330, 139] on input "Allergy" at bounding box center [356, 147] width 119 height 18
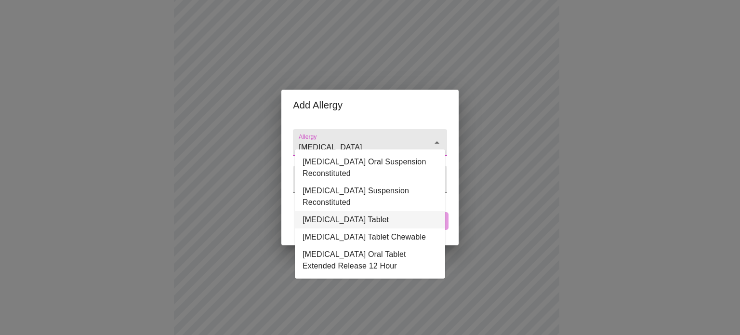
click at [350, 221] on li "[MEDICAL_DATA] Tablet" at bounding box center [370, 219] width 150 height 17
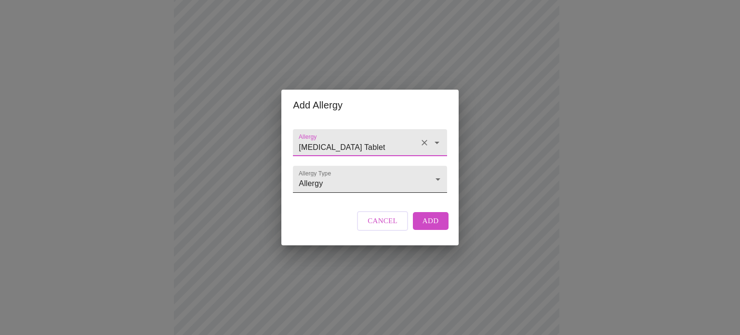
type input "[MEDICAL_DATA] Tablet"
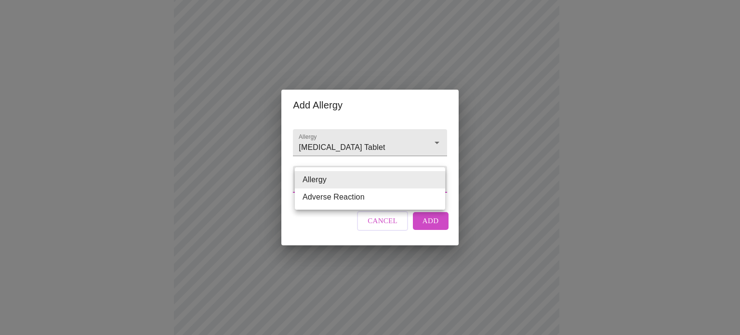
click at [345, 189] on body "MyMenopauseRx Appointments Messaging Labs Uploads Medications Community Refer a…" at bounding box center [370, 22] width 732 height 1088
click at [343, 198] on li "Adverse Reaction" at bounding box center [370, 196] width 150 height 17
type input "Adverse Reaction"
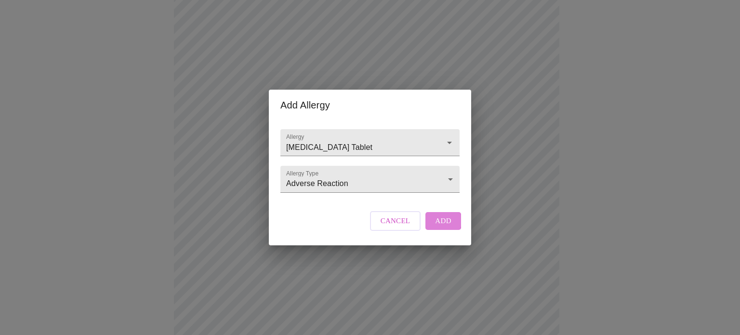
click at [427, 229] on button "Add" at bounding box center [443, 220] width 36 height 17
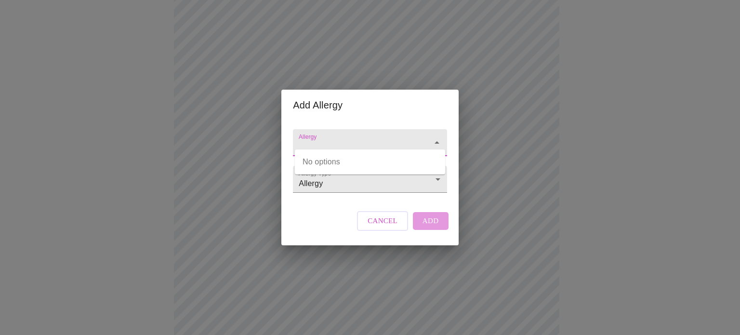
click at [324, 138] on input "Allergy" at bounding box center [356, 147] width 119 height 18
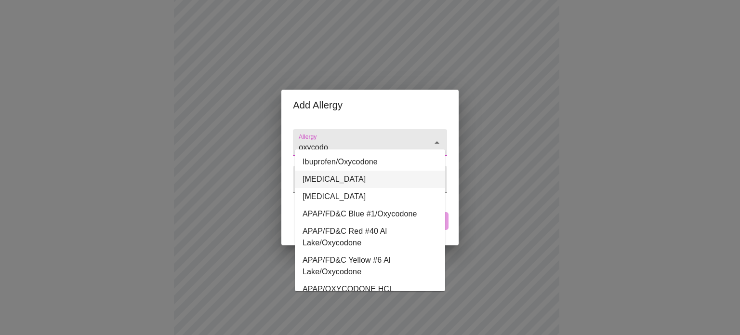
click at [327, 177] on li "[MEDICAL_DATA]" at bounding box center [370, 179] width 150 height 17
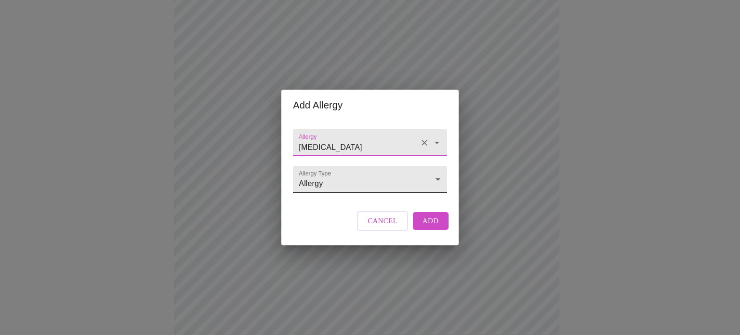
type input "[MEDICAL_DATA]"
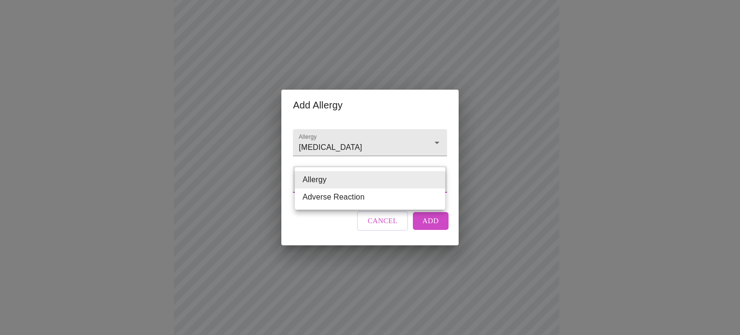
click at [318, 182] on body "MyMenopauseRx Appointments Messaging Labs Uploads Medications Community Refer a…" at bounding box center [370, 39] width 732 height 1123
click at [316, 199] on li "Adverse Reaction" at bounding box center [370, 196] width 150 height 17
type input "Adverse Reaction"
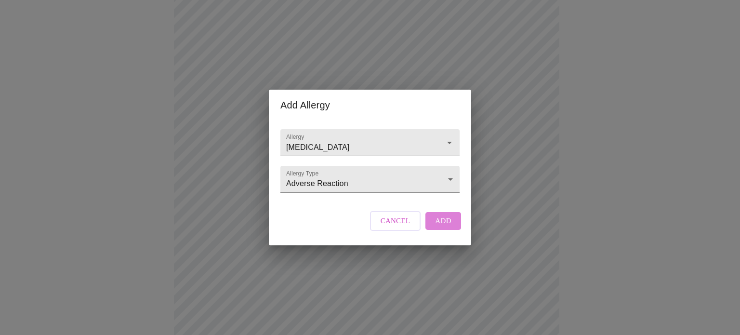
click at [441, 229] on button "Add" at bounding box center [443, 220] width 36 height 17
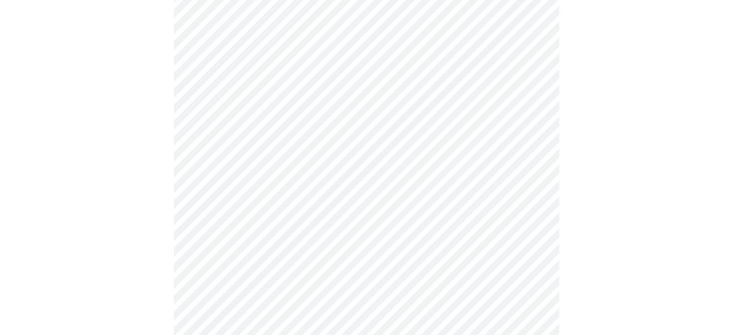
scroll to position [537, 0]
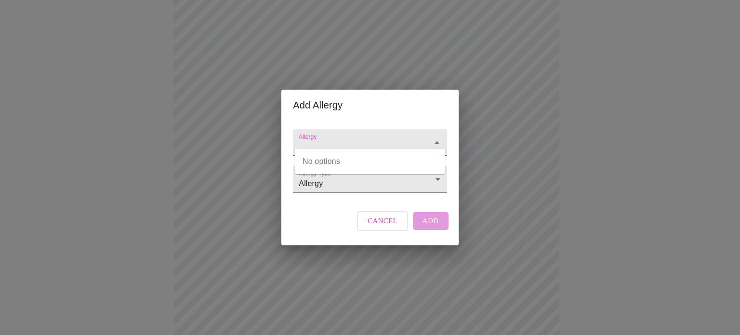
click at [319, 138] on input "Allergy" at bounding box center [356, 147] width 119 height 18
click at [411, 138] on input "egg" at bounding box center [356, 147] width 119 height 18
type input "egg"
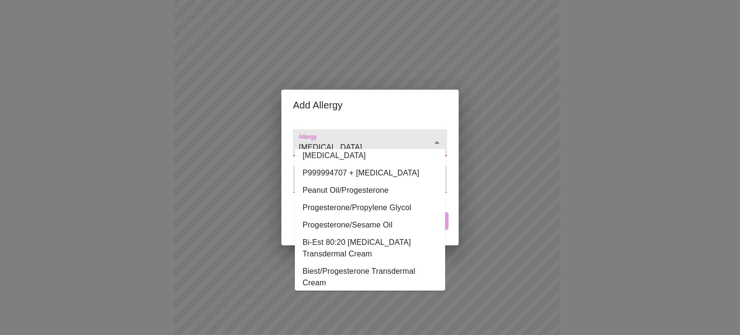
scroll to position [403, 0]
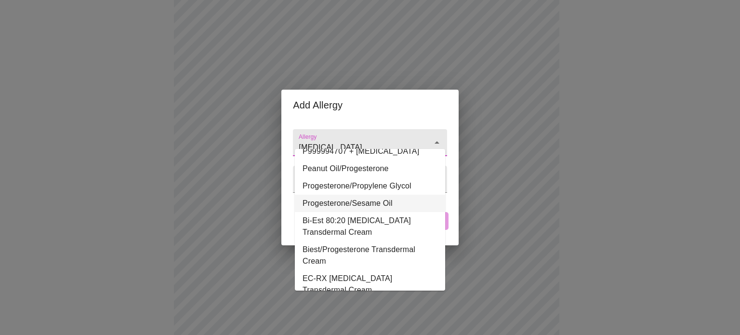
click at [401, 195] on li "Progesterone/Sesame Oil" at bounding box center [370, 203] width 150 height 17
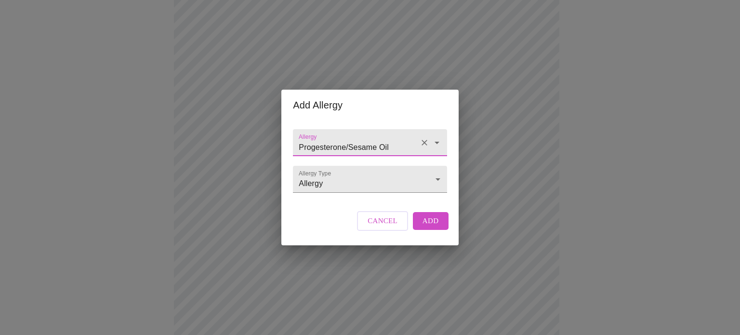
type input "Progesterone/Sesame Oil"
click at [433, 227] on span "Add" at bounding box center [431, 220] width 16 height 13
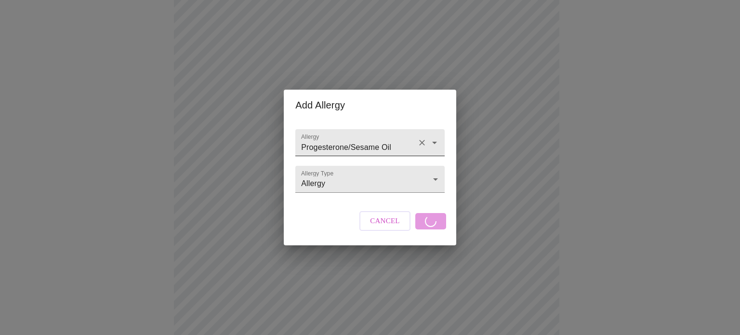
scroll to position [730, 0]
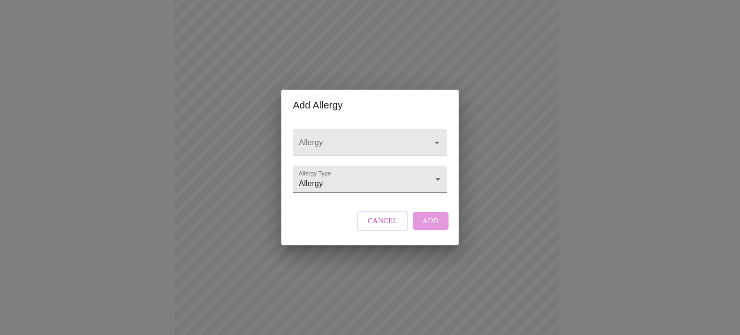
click at [312, 138] on input "Allergy" at bounding box center [356, 147] width 119 height 18
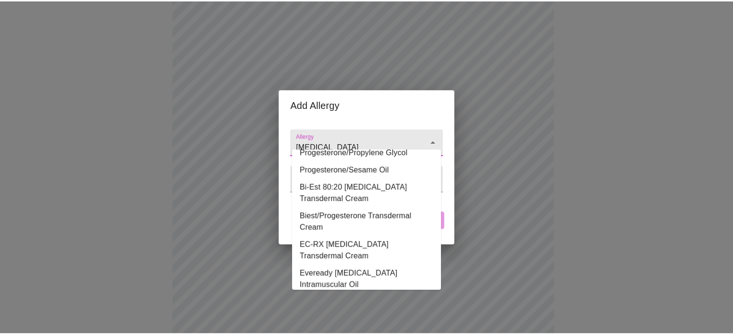
scroll to position [410, 0]
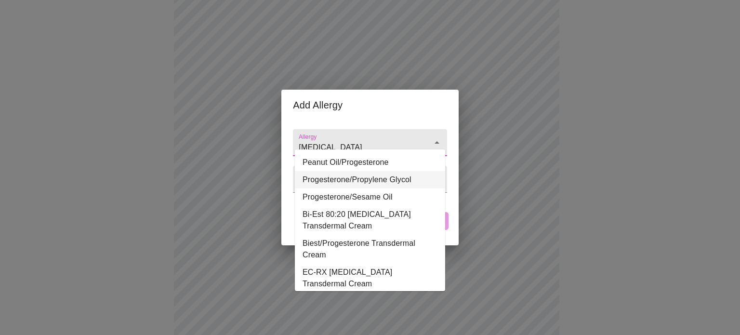
click at [401, 171] on li "Progesterone/Propylene Glycol" at bounding box center [370, 179] width 150 height 17
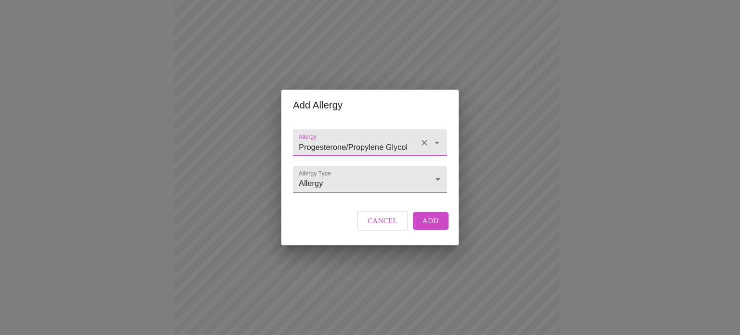
type input "Progesterone/Propylene Glycol"
click at [429, 227] on span "Add" at bounding box center [431, 220] width 16 height 13
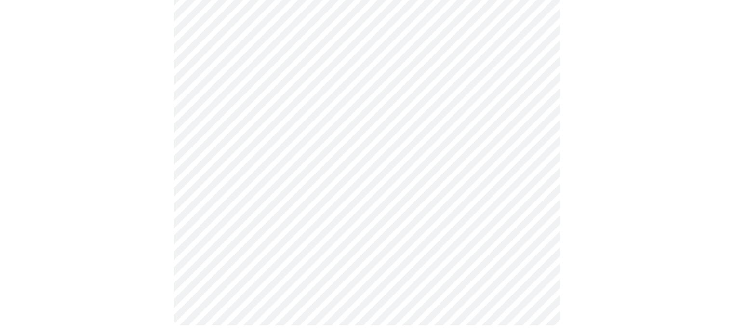
scroll to position [894, 0]
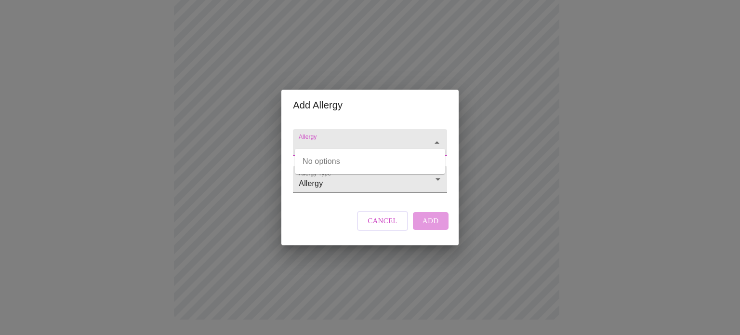
click at [357, 138] on input "Allergy" at bounding box center [356, 147] width 119 height 18
type input "egg"
click at [599, 229] on div "Add Allergy Allergy Allergy Type Allergy Allergy Cancel Add" at bounding box center [370, 167] width 740 height 335
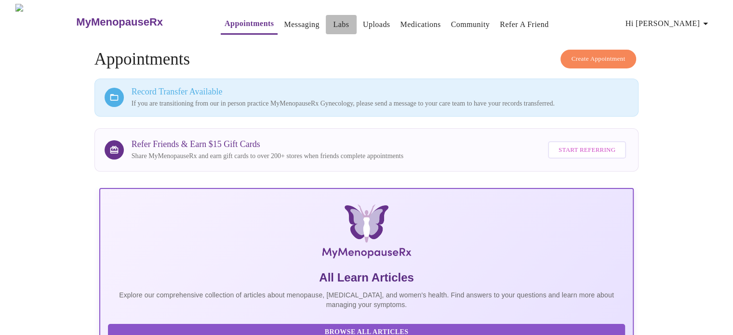
click at [333, 19] on link "Labs" at bounding box center [341, 24] width 16 height 13
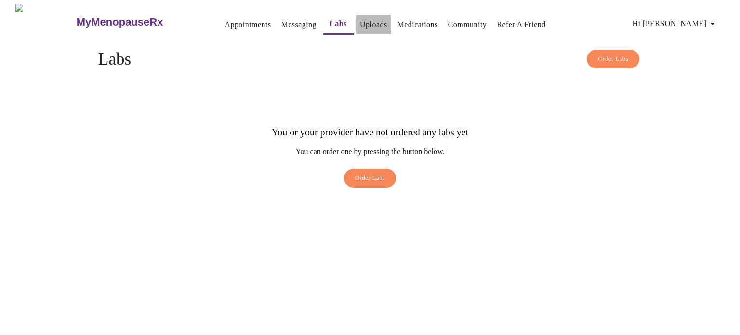
click at [360, 25] on link "Uploads" at bounding box center [373, 24] width 27 height 13
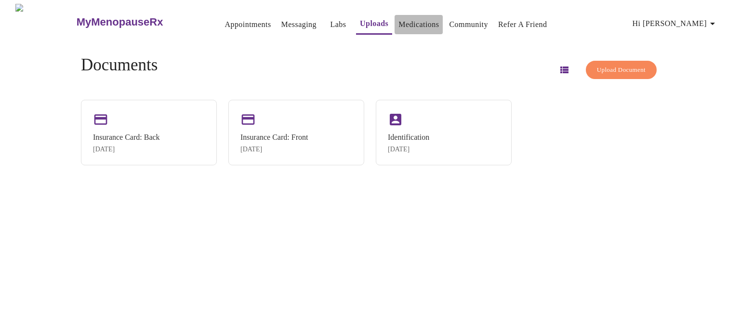
click at [398, 18] on link "Medications" at bounding box center [418, 24] width 40 height 13
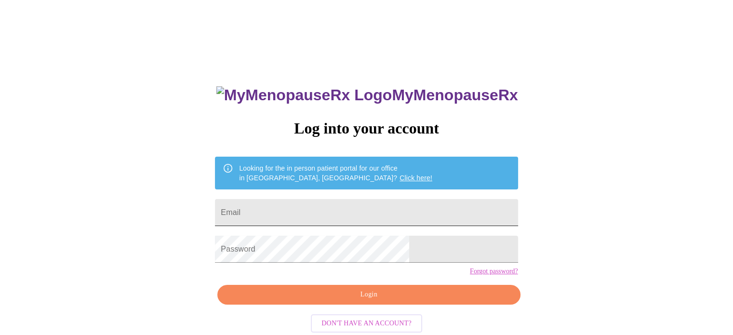
click at [399, 206] on input "Email" at bounding box center [366, 212] width 303 height 27
type input "saydiearami@gmail.com"
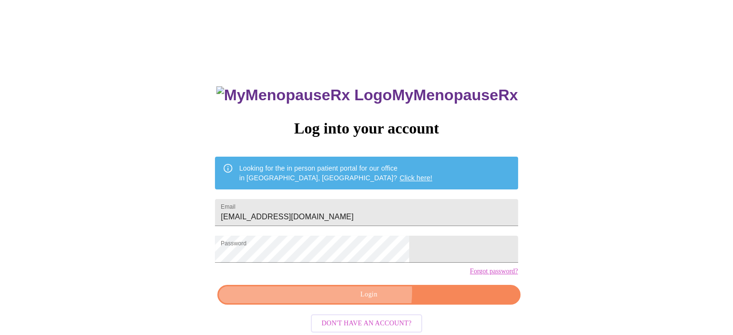
click at [361, 301] on span "Login" at bounding box center [368, 295] width 280 height 12
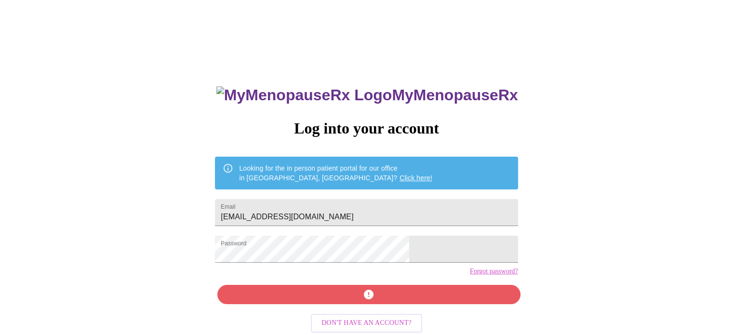
scroll to position [18, 0]
